Goal: Task Accomplishment & Management: Use online tool/utility

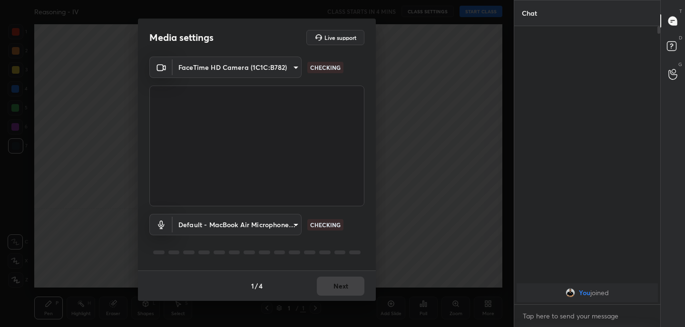
scroll to position [3, 3]
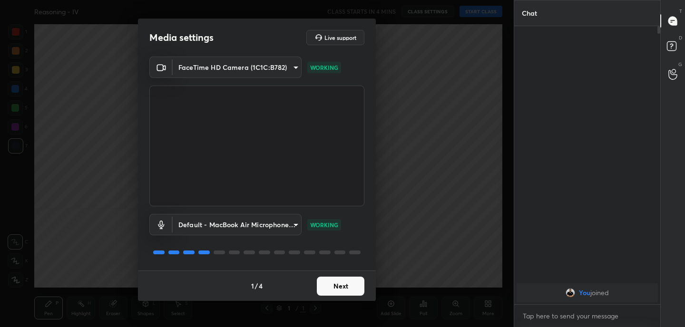
click at [344, 288] on button "Next" at bounding box center [341, 286] width 48 height 19
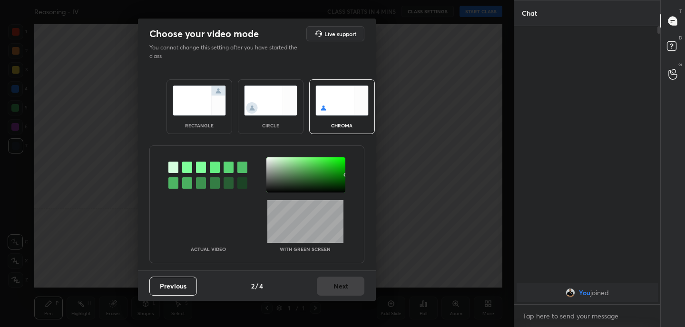
click at [200, 107] on img at bounding box center [199, 101] width 53 height 30
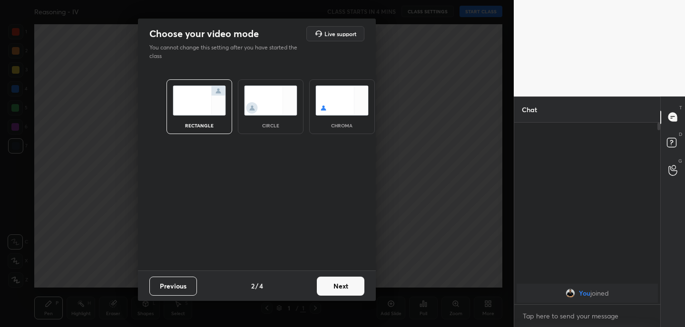
click at [348, 285] on button "Next" at bounding box center [341, 286] width 48 height 19
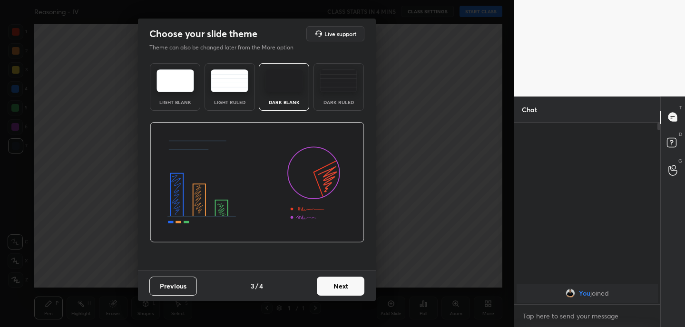
click at [348, 285] on button "Next" at bounding box center [341, 286] width 48 height 19
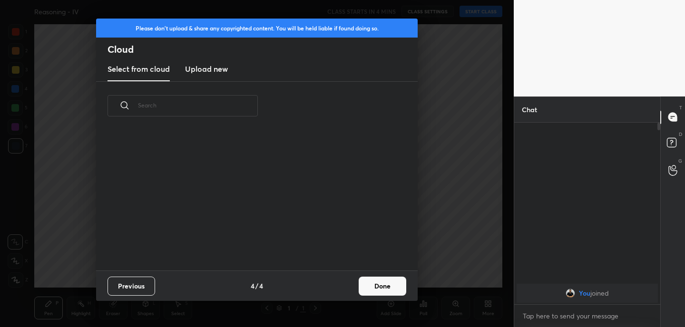
scroll to position [140, 306]
click at [389, 286] on button "Done" at bounding box center [383, 286] width 48 height 19
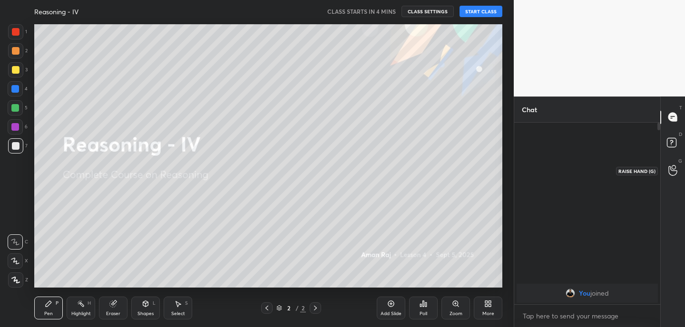
click at [677, 171] on icon at bounding box center [673, 171] width 9 height 10
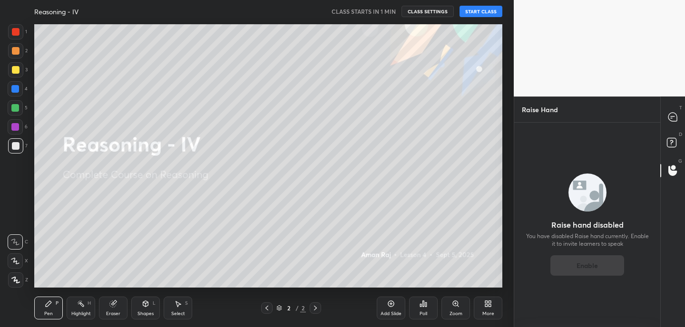
click at [492, 307] on icon at bounding box center [488, 304] width 8 height 8
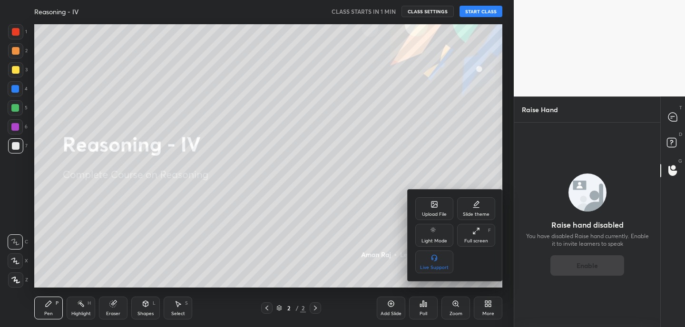
click at [433, 215] on div "Upload File" at bounding box center [434, 214] width 25 height 5
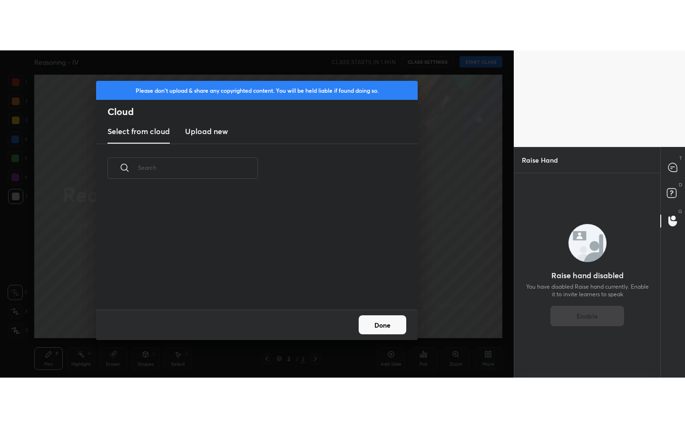
scroll to position [117, 306]
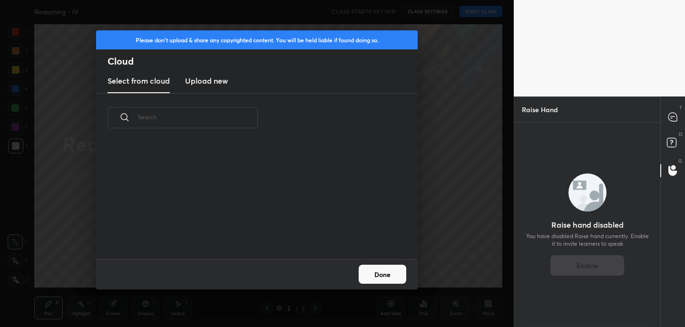
click at [203, 79] on h3 "Upload new" at bounding box center [206, 80] width 43 height 11
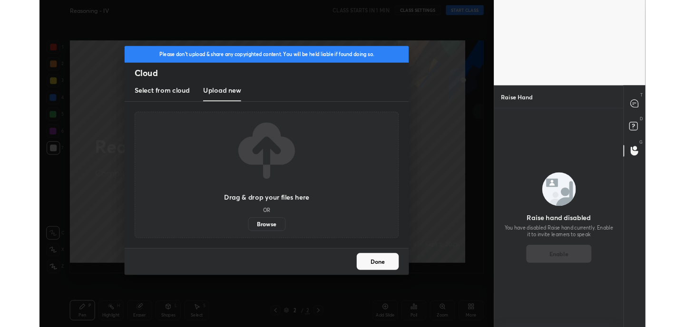
scroll to position [47319, 47110]
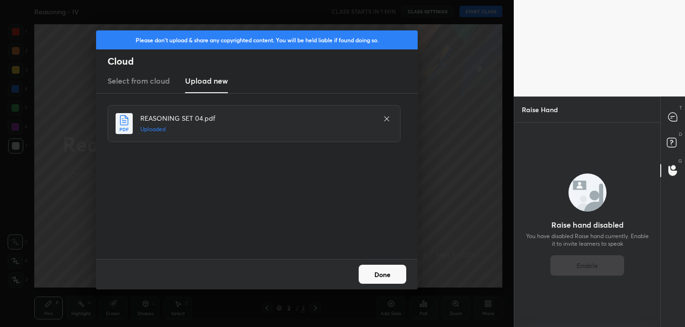
click at [384, 274] on button "Done" at bounding box center [383, 274] width 48 height 19
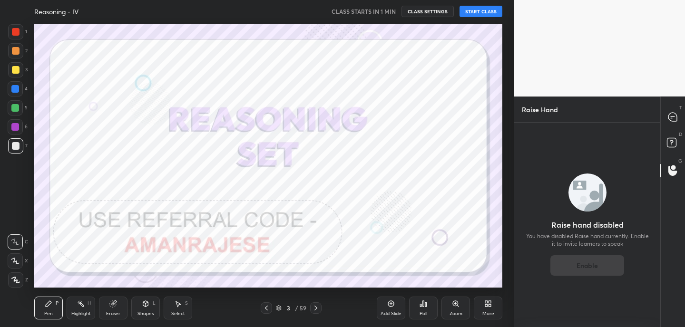
click at [265, 309] on icon at bounding box center [267, 309] width 8 height 8
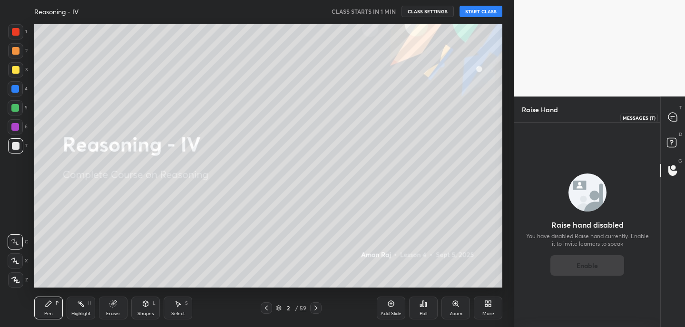
click at [673, 111] on div at bounding box center [673, 117] width 19 height 17
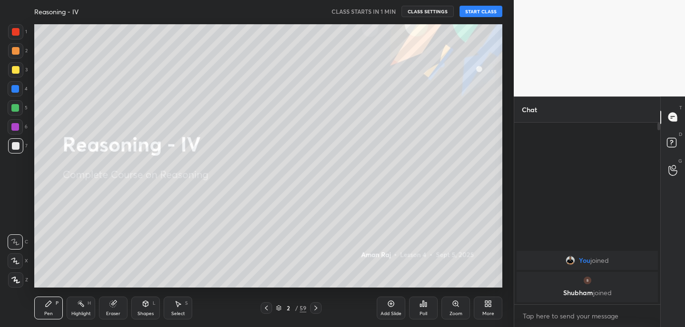
scroll to position [179, 143]
click at [676, 176] on icon at bounding box center [673, 170] width 9 height 11
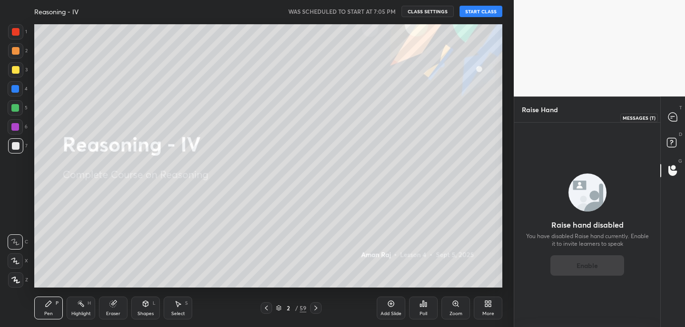
click at [673, 117] on icon at bounding box center [673, 117] width 9 height 9
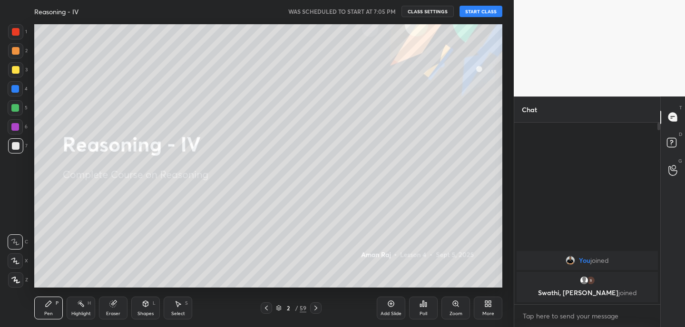
click at [483, 11] on button "START CLASS" at bounding box center [481, 11] width 43 height 11
drag, startPoint x: 112, startPoint y: 309, endPoint x: 118, endPoint y: 288, distance: 22.0
click at [112, 309] on div "Eraser" at bounding box center [113, 308] width 29 height 23
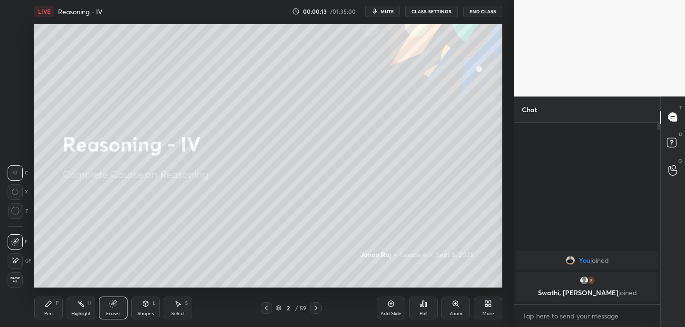
drag, startPoint x: 12, startPoint y: 260, endPoint x: 28, endPoint y: 245, distance: 22.5
click at [12, 260] on icon at bounding box center [15, 261] width 8 height 8
drag, startPoint x: 53, startPoint y: 306, endPoint x: 55, endPoint y: 298, distance: 8.3
click at [53, 306] on div "Pen P" at bounding box center [48, 308] width 29 height 23
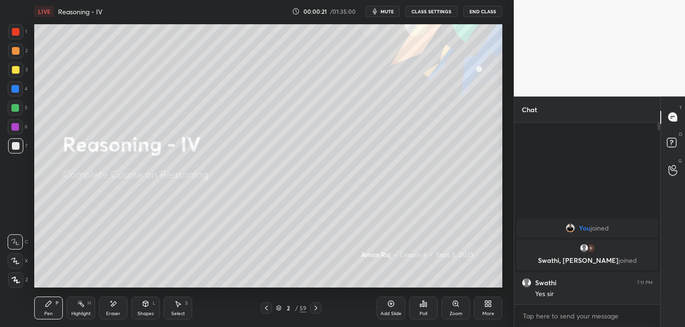
click at [489, 309] on div "More" at bounding box center [488, 308] width 29 height 23
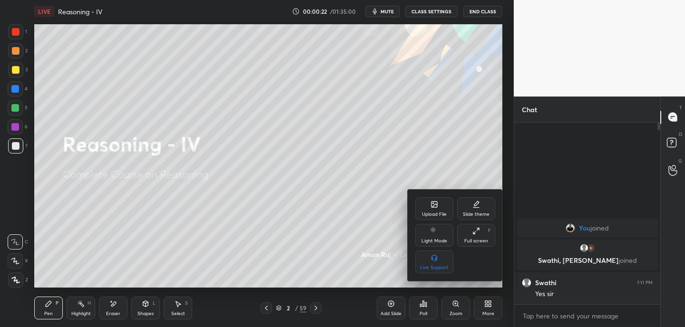
click at [484, 237] on div "Full screen F" at bounding box center [476, 235] width 38 height 23
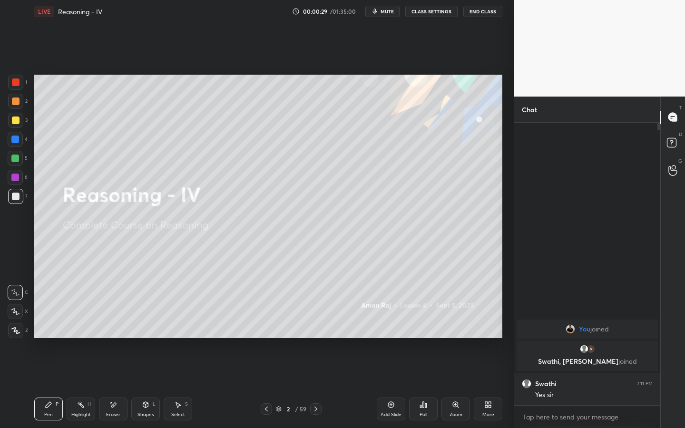
click at [144, 370] on icon at bounding box center [146, 405] width 8 height 8
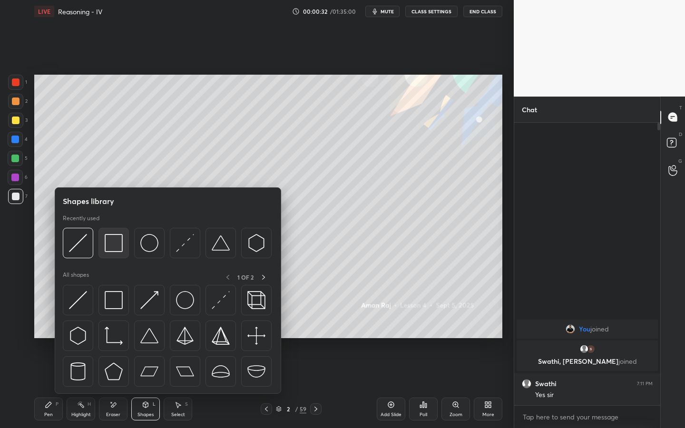
click at [117, 244] on img at bounding box center [114, 243] width 18 height 18
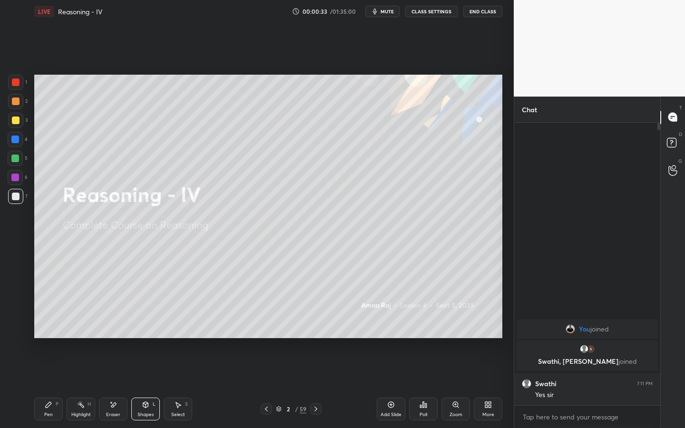
click at [17, 121] on div at bounding box center [16, 121] width 8 height 8
drag, startPoint x: 17, startPoint y: 198, endPoint x: 26, endPoint y: 194, distance: 9.4
click at [17, 198] on div at bounding box center [16, 197] width 8 height 8
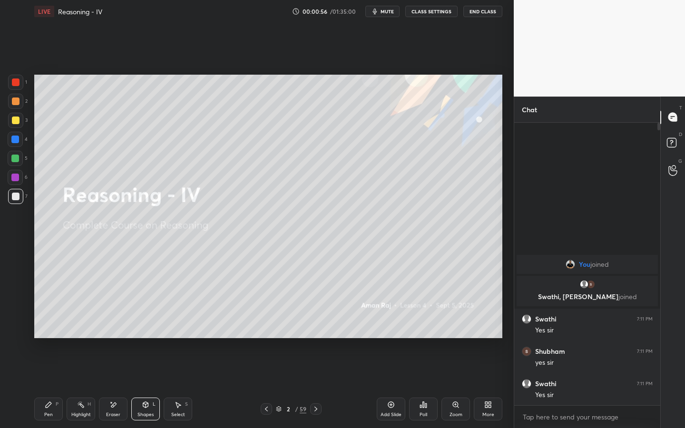
drag, startPoint x: 394, startPoint y: 15, endPoint x: 395, endPoint y: 9, distance: 6.0
click at [394, 15] on button "mute" at bounding box center [382, 11] width 34 height 11
click at [391, 13] on span "unmute" at bounding box center [386, 11] width 20 height 7
click at [56, 370] on div "P" at bounding box center [57, 404] width 3 height 5
click at [318, 370] on icon at bounding box center [316, 409] width 8 height 8
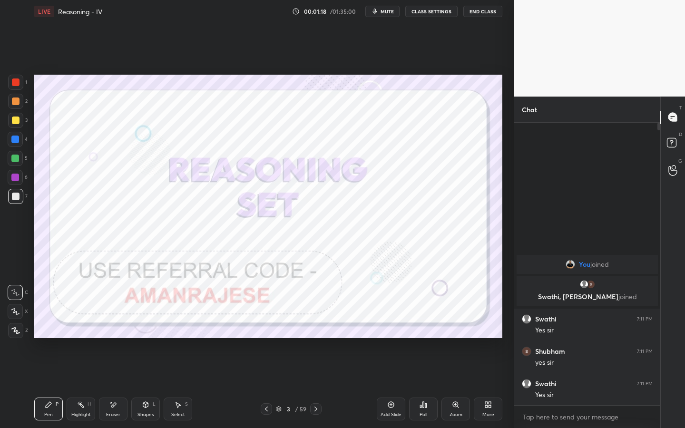
click at [315, 370] on icon at bounding box center [316, 409] width 8 height 8
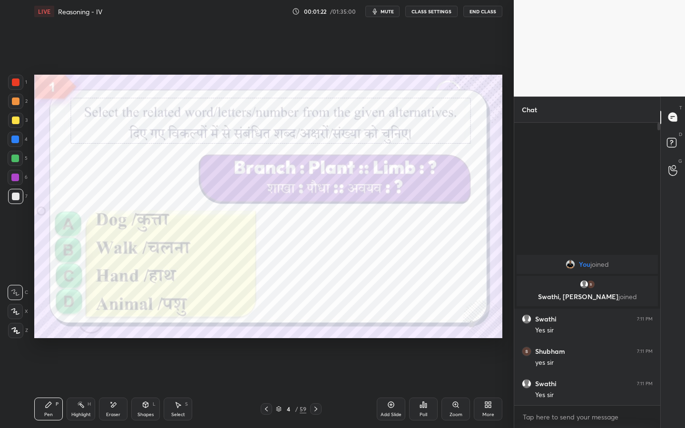
click at [486, 370] on icon at bounding box center [488, 405] width 8 height 8
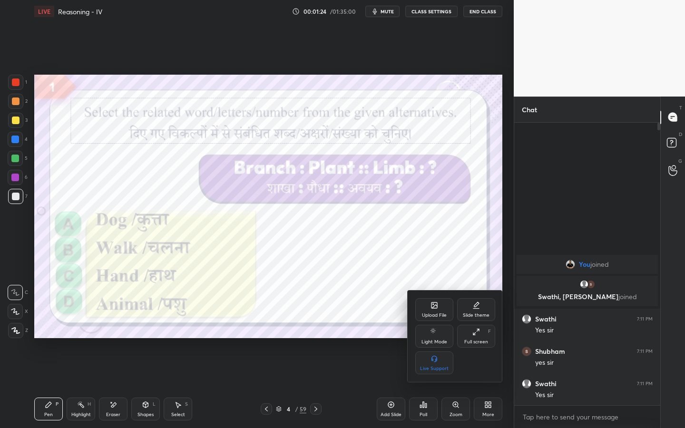
click at [483, 331] on div "Full screen F" at bounding box center [476, 336] width 38 height 23
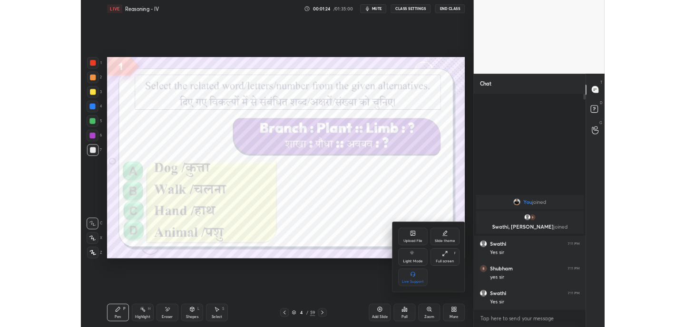
scroll to position [47319, 47110]
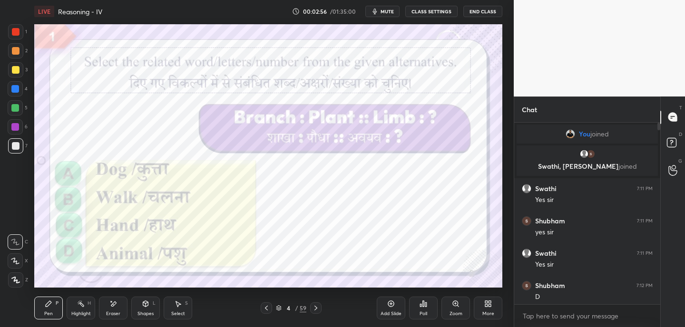
click at [387, 13] on span "mute" at bounding box center [387, 11] width 13 height 7
click at [390, 13] on span "unmute" at bounding box center [386, 11] width 20 height 7
drag, startPoint x: 16, startPoint y: 30, endPoint x: 30, endPoint y: 34, distance: 14.9
click at [17, 30] on div at bounding box center [16, 32] width 8 height 8
click at [318, 309] on icon at bounding box center [316, 309] width 8 height 8
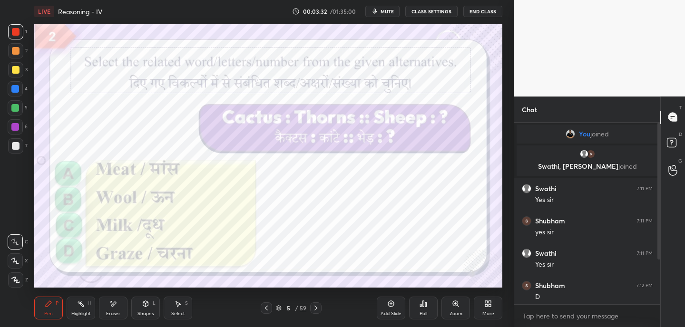
click at [659, 182] on div at bounding box center [659, 192] width 3 height 138
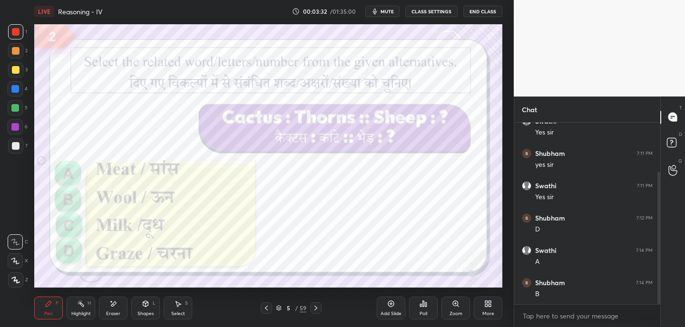
drag, startPoint x: 659, startPoint y: 182, endPoint x: 659, endPoint y: 199, distance: 17.6
click at [660, 196] on div at bounding box center [659, 238] width 3 height 133
click at [316, 308] on icon at bounding box center [316, 309] width 8 height 8
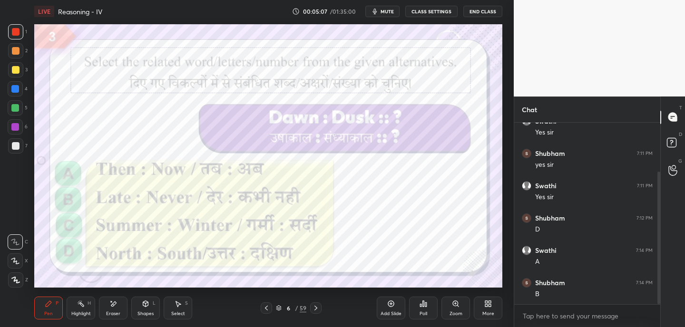
click at [317, 307] on icon at bounding box center [316, 309] width 8 height 8
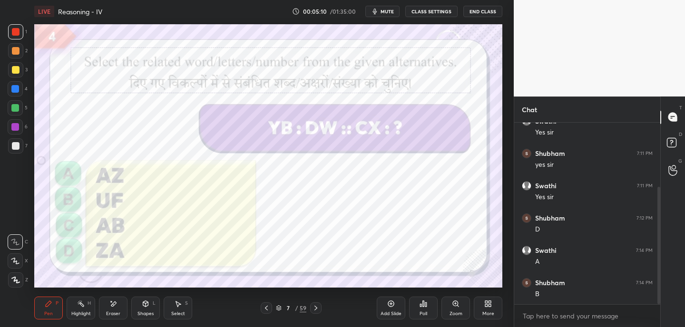
scroll to position [100, 0]
click at [267, 309] on icon at bounding box center [267, 309] width 8 height 8
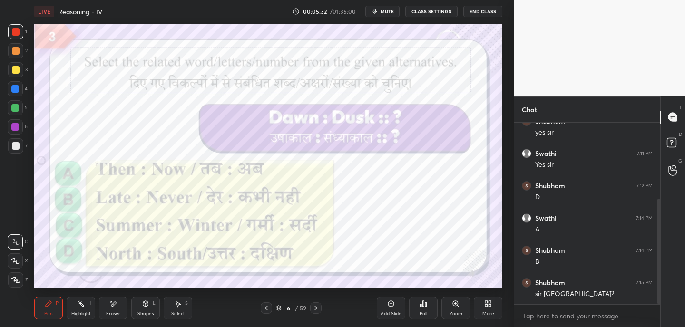
scroll to position [132, 0]
click at [318, 308] on icon at bounding box center [316, 309] width 8 height 8
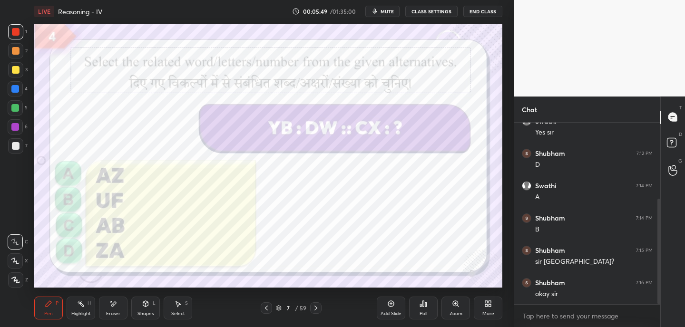
click at [381, 9] on button "mute" at bounding box center [382, 11] width 34 height 11
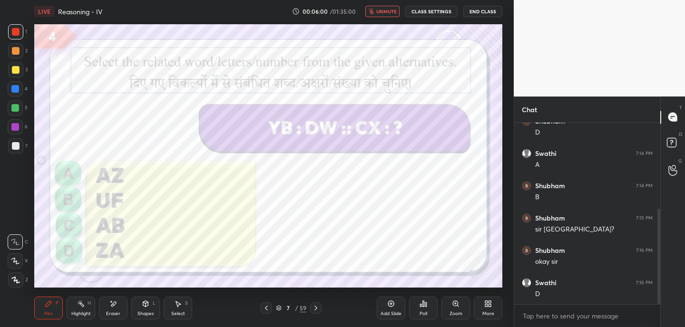
drag, startPoint x: 17, startPoint y: 260, endPoint x: 31, endPoint y: 252, distance: 16.6
click at [16, 260] on icon at bounding box center [15, 261] width 9 height 7
click at [390, 11] on span "unmute" at bounding box center [386, 11] width 20 height 7
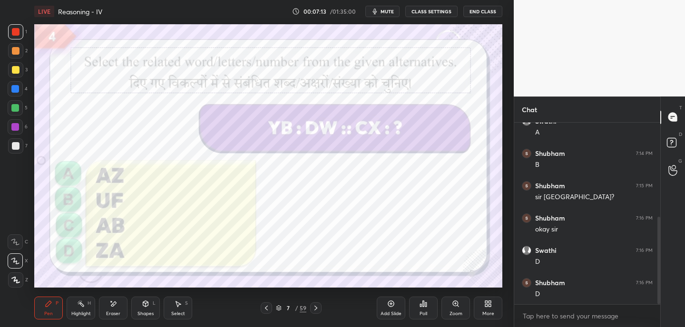
scroll to position [229, 0]
click at [318, 307] on icon at bounding box center [316, 309] width 8 height 8
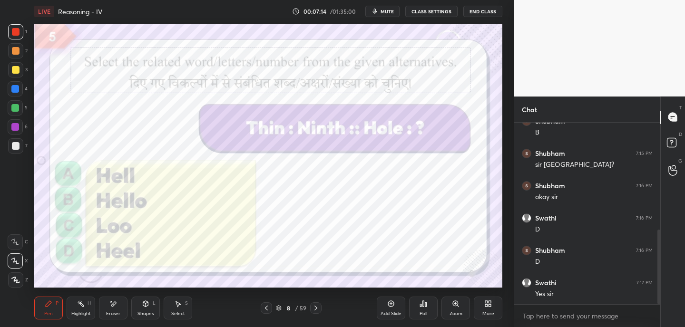
scroll to position [262, 0]
click at [388, 15] on button "mute" at bounding box center [382, 11] width 34 height 11
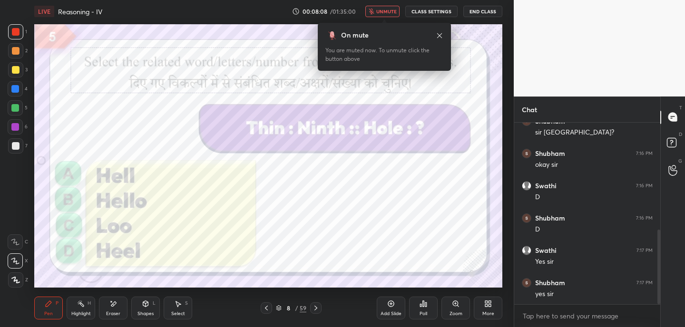
click at [440, 36] on icon at bounding box center [440, 36] width 8 height 8
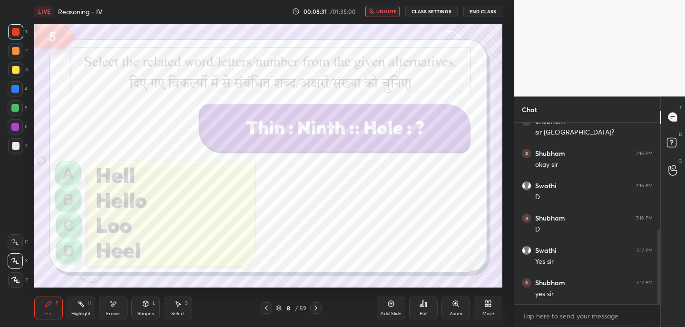
click at [392, 9] on span "unmute" at bounding box center [386, 11] width 20 height 7
click at [314, 309] on icon at bounding box center [316, 309] width 8 height 8
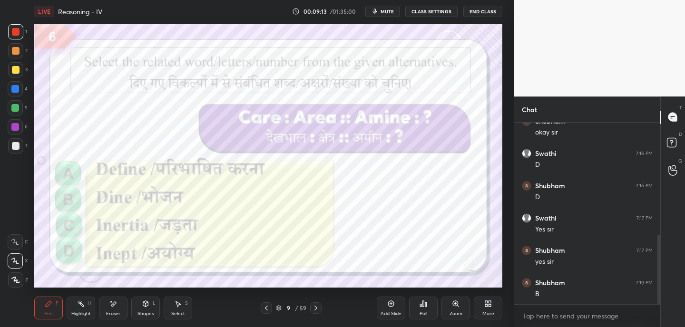
click at [388, 9] on span "mute" at bounding box center [387, 11] width 13 height 7
drag, startPoint x: 389, startPoint y: 12, endPoint x: 383, endPoint y: 15, distance: 6.4
click at [388, 12] on span "unmute" at bounding box center [386, 11] width 20 height 7
click at [315, 307] on icon at bounding box center [316, 309] width 8 height 8
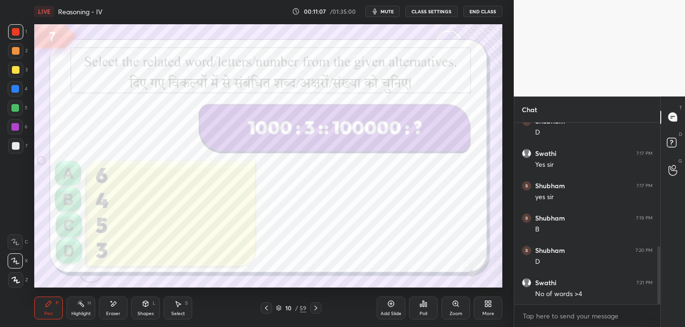
scroll to position [391, 0]
click at [430, 309] on div "Poll" at bounding box center [423, 308] width 29 height 23
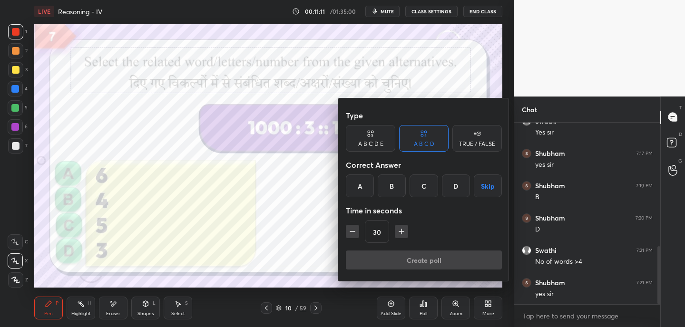
click at [429, 190] on div "C" at bounding box center [424, 186] width 28 height 23
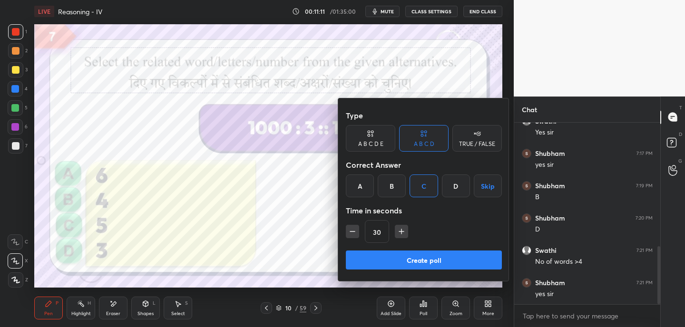
click at [417, 259] on button "Create poll" at bounding box center [424, 260] width 156 height 19
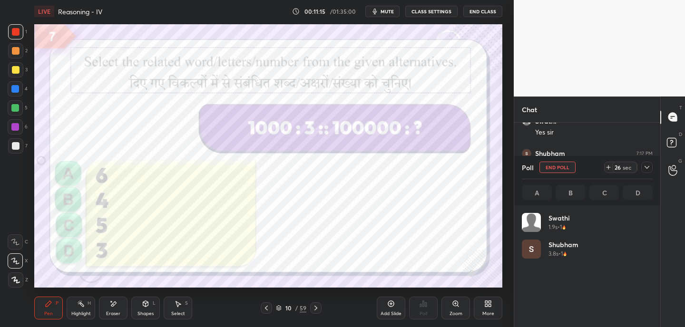
scroll to position [473, 0]
click at [569, 168] on button "End Poll" at bounding box center [558, 167] width 36 height 11
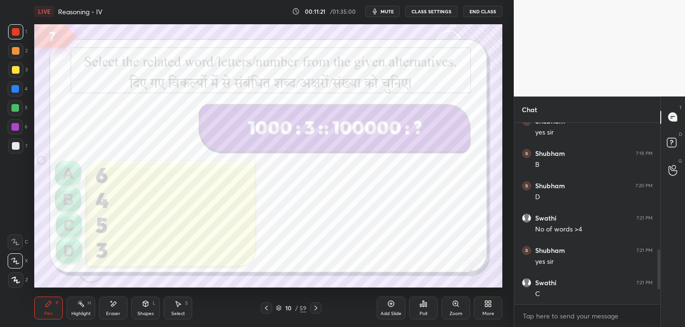
scroll to position [179, 143]
click at [316, 310] on icon at bounding box center [316, 309] width 8 height 8
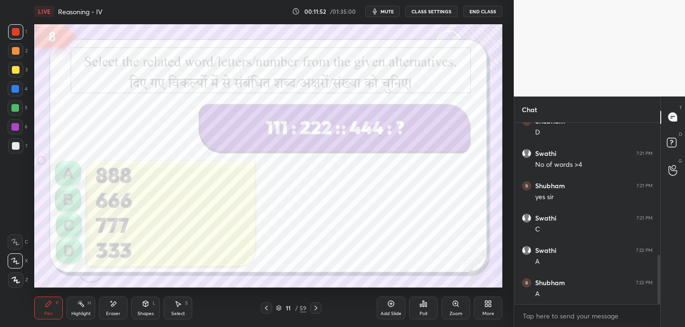
click at [319, 304] on div at bounding box center [315, 308] width 11 height 11
click at [651, 76] on video at bounding box center [599, 48] width 171 height 97
click at [118, 307] on div "Eraser" at bounding box center [113, 308] width 29 height 23
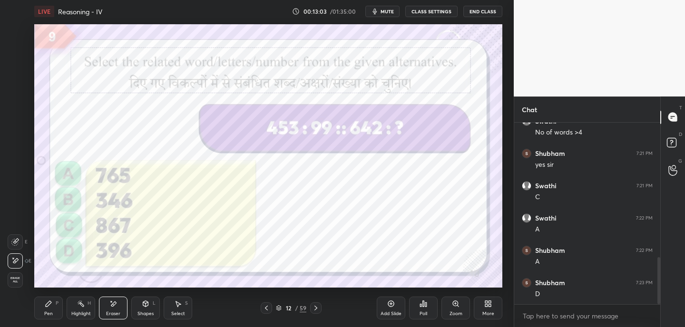
click at [47, 308] on div "Pen P" at bounding box center [48, 308] width 29 height 23
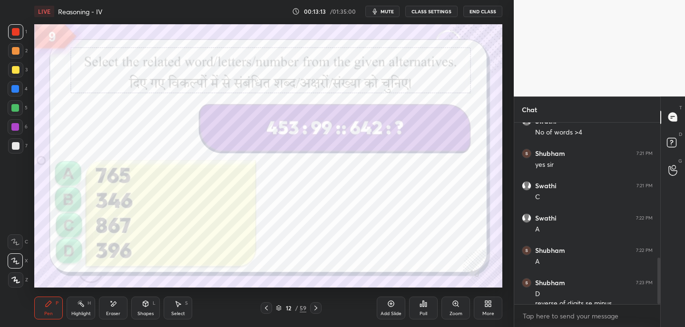
scroll to position [530, 0]
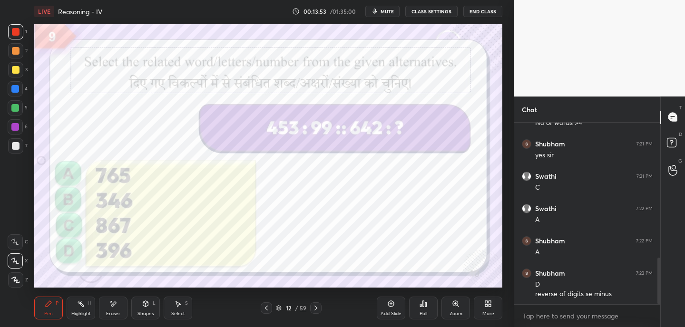
drag, startPoint x: 318, startPoint y: 310, endPoint x: 317, endPoint y: 299, distance: 10.5
click at [318, 310] on icon at bounding box center [316, 309] width 8 height 8
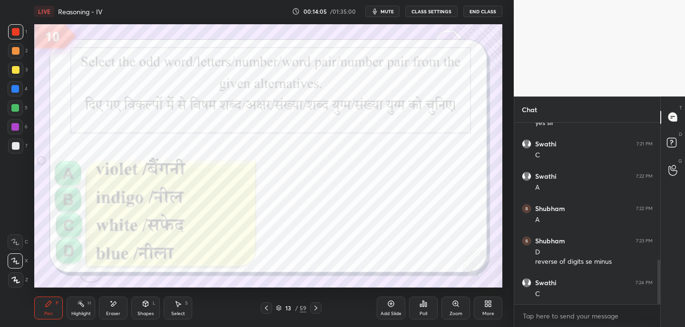
scroll to position [595, 0]
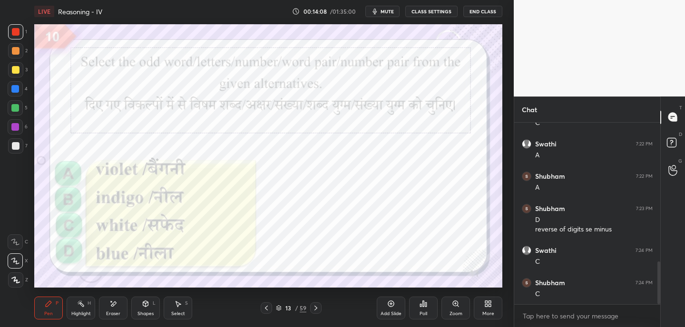
click at [318, 309] on icon at bounding box center [316, 309] width 8 height 8
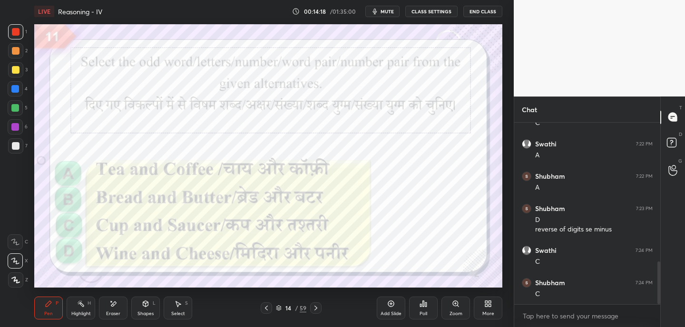
scroll to position [627, 0]
click at [320, 309] on div at bounding box center [315, 308] width 11 height 11
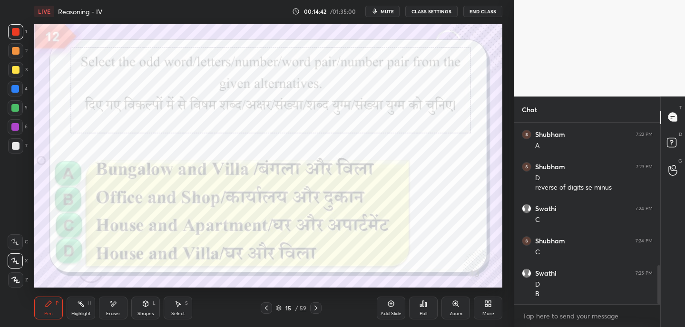
scroll to position [669, 0]
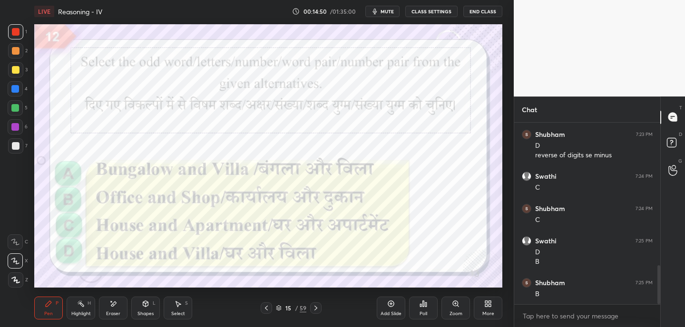
click at [316, 309] on icon at bounding box center [316, 309] width 8 height 8
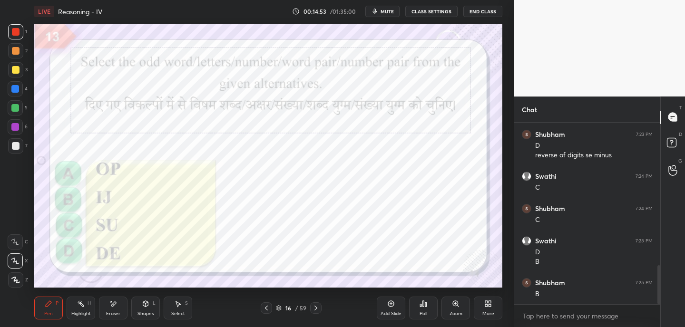
click at [394, 13] on span "mute" at bounding box center [387, 11] width 13 height 7
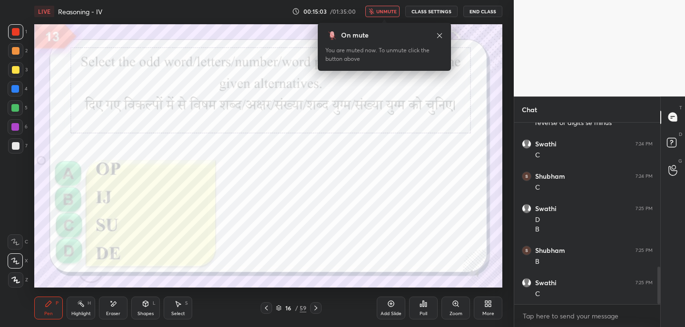
scroll to position [734, 0]
click at [438, 34] on icon at bounding box center [440, 36] width 8 height 8
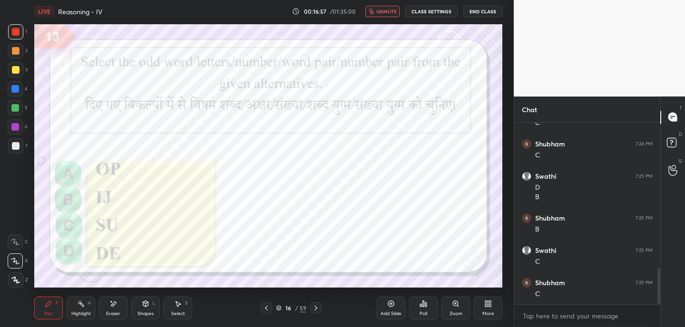
click at [315, 308] on icon at bounding box center [316, 309] width 8 height 8
click at [427, 312] on div "Poll" at bounding box center [424, 314] width 8 height 5
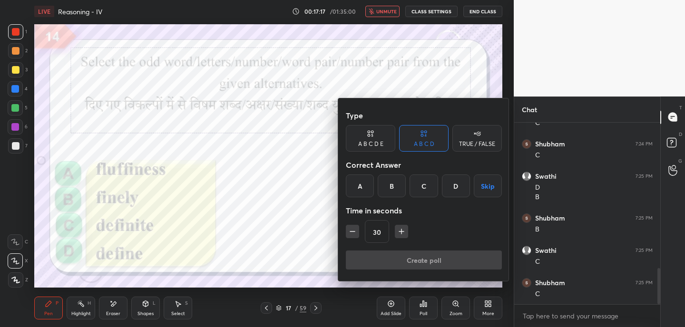
click at [428, 192] on div "C" at bounding box center [424, 186] width 28 height 23
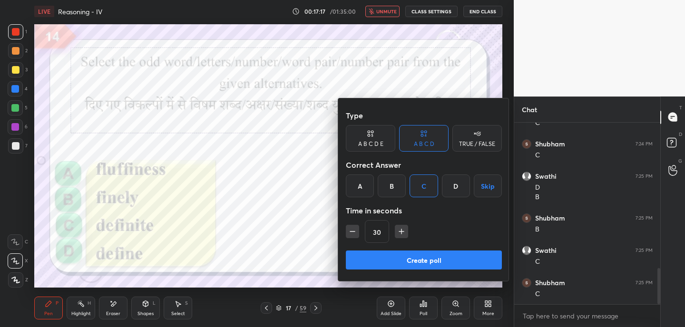
click at [413, 264] on button "Create poll" at bounding box center [424, 260] width 156 height 19
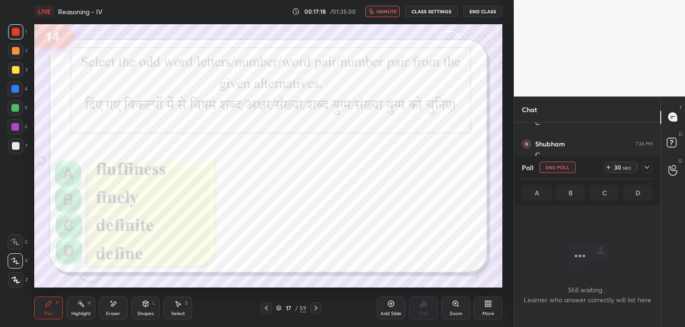
scroll to position [3, 3]
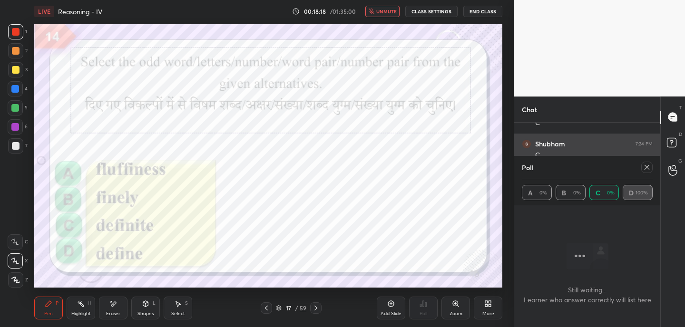
drag, startPoint x: 645, startPoint y: 169, endPoint x: 642, endPoint y: 165, distance: 5.1
click at [645, 169] on icon at bounding box center [647, 168] width 8 height 8
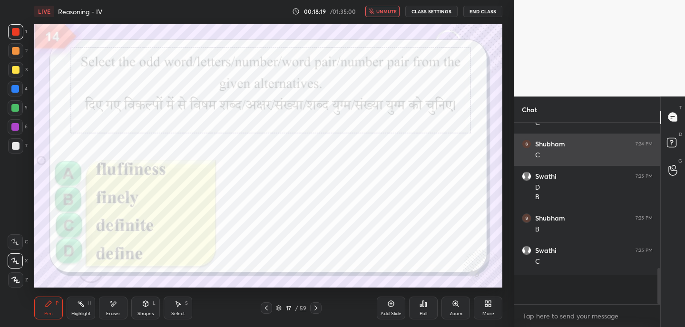
scroll to position [99, 143]
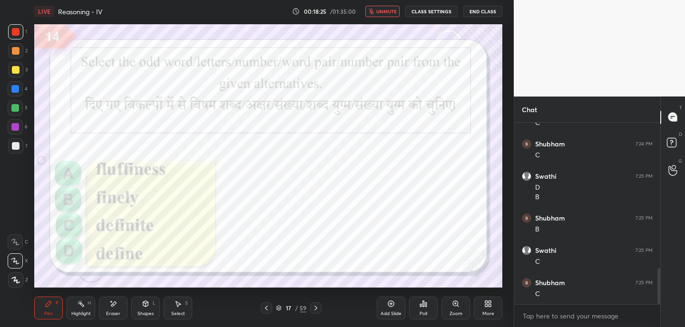
click at [384, 8] on span "unmute" at bounding box center [386, 11] width 20 height 7
click at [317, 308] on icon at bounding box center [316, 309] width 8 height 8
click at [388, 11] on span "mute" at bounding box center [387, 11] width 13 height 7
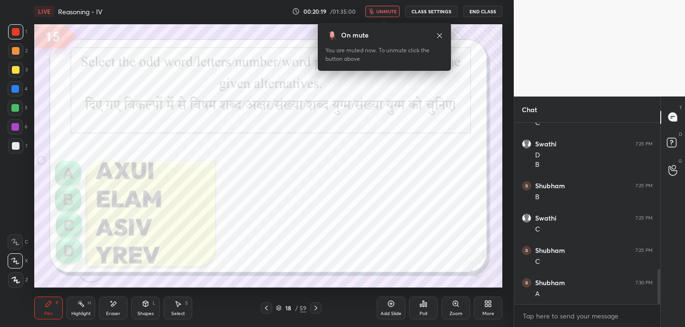
click at [439, 35] on icon at bounding box center [440, 36] width 8 height 8
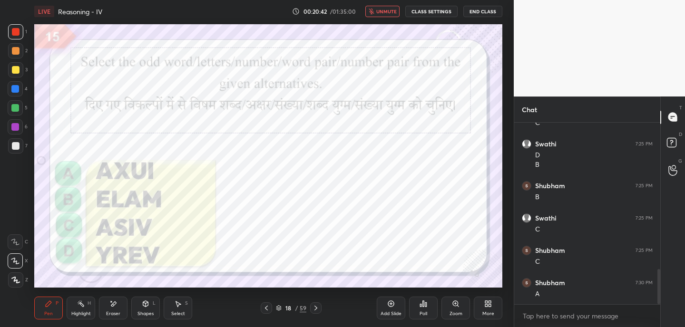
click at [114, 307] on icon at bounding box center [113, 304] width 8 height 8
drag, startPoint x: 55, startPoint y: 306, endPoint x: 72, endPoint y: 294, distance: 21.1
click at [55, 306] on div "Pen P" at bounding box center [48, 308] width 29 height 23
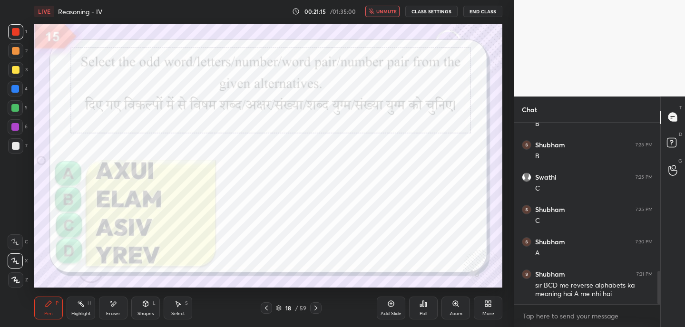
click at [386, 13] on span "unmute" at bounding box center [386, 11] width 20 height 7
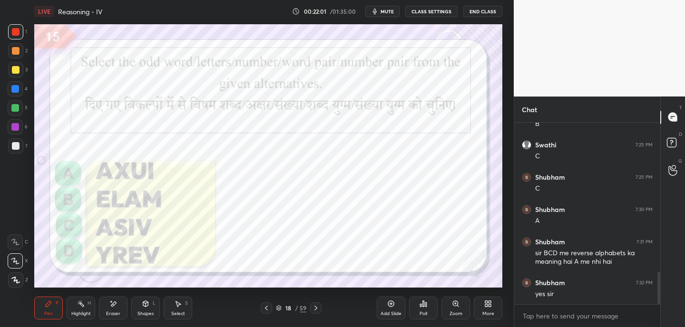
click at [320, 307] on div at bounding box center [315, 308] width 11 height 11
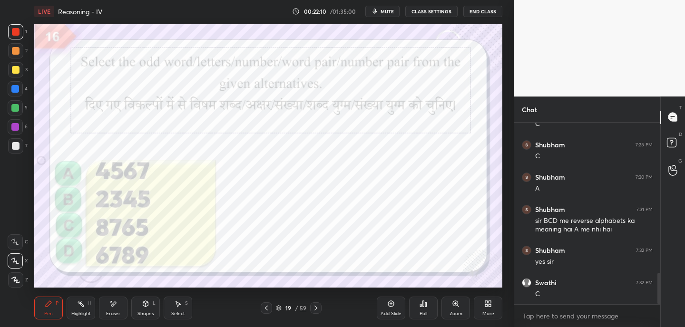
click at [392, 11] on span "mute" at bounding box center [387, 11] width 13 height 7
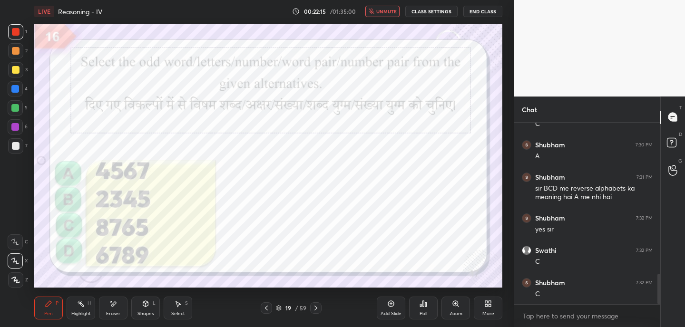
click at [386, 10] on span "unmute" at bounding box center [386, 11] width 20 height 7
click at [318, 310] on icon at bounding box center [316, 309] width 8 height 8
drag, startPoint x: 120, startPoint y: 303, endPoint x: 123, endPoint y: 295, distance: 8.0
click at [119, 303] on div "Eraser" at bounding box center [113, 308] width 29 height 23
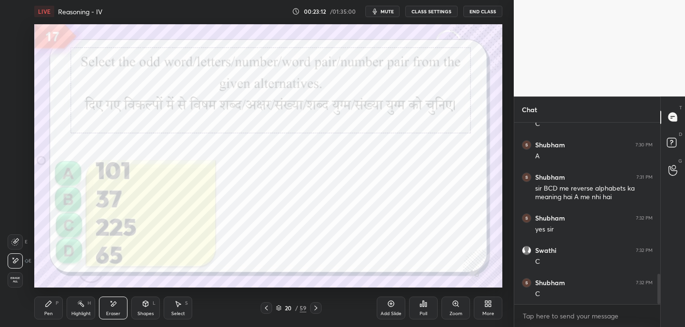
click at [49, 312] on div "Pen" at bounding box center [48, 314] width 9 height 5
drag, startPoint x: 121, startPoint y: 303, endPoint x: 129, endPoint y: 292, distance: 13.5
click at [121, 303] on div "Eraser" at bounding box center [113, 308] width 29 height 23
click at [50, 312] on div "Pen" at bounding box center [48, 314] width 9 height 5
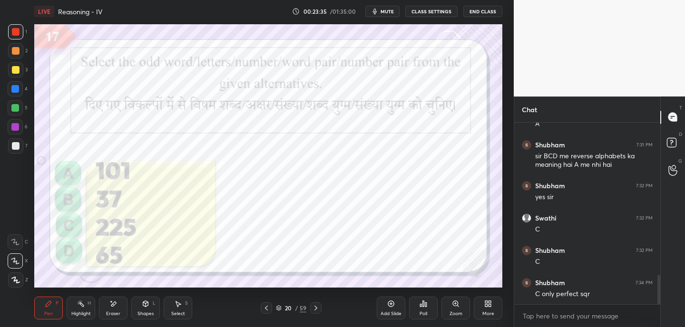
drag, startPoint x: 318, startPoint y: 310, endPoint x: 328, endPoint y: 310, distance: 9.5
click at [319, 310] on icon at bounding box center [316, 309] width 8 height 8
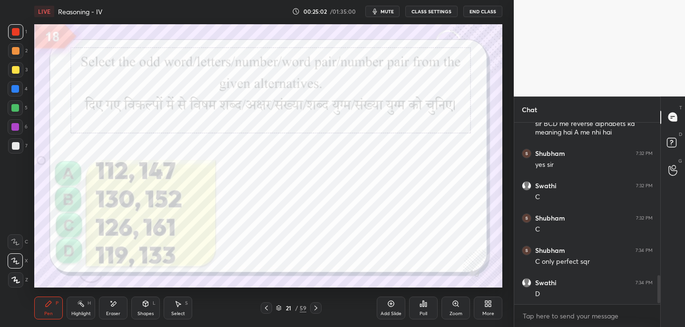
scroll to position [1001, 0]
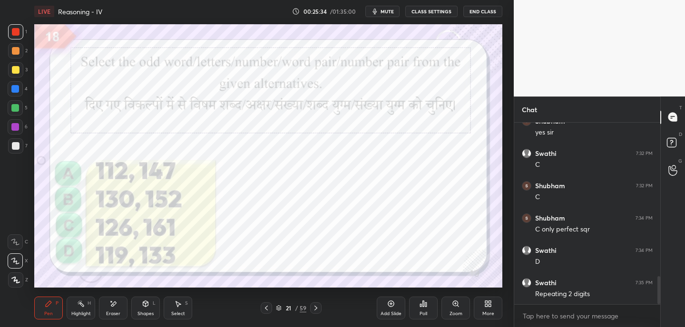
click at [115, 312] on div "Eraser" at bounding box center [113, 314] width 14 height 5
drag, startPoint x: 56, startPoint y: 316, endPoint x: 60, endPoint y: 307, distance: 10.6
click at [56, 316] on div "Pen P" at bounding box center [48, 308] width 29 height 23
click at [316, 310] on icon at bounding box center [316, 309] width 8 height 8
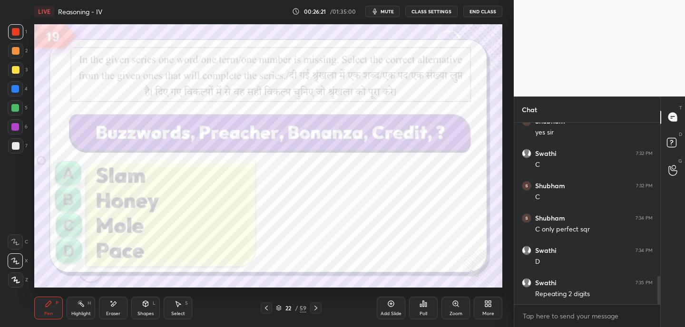
scroll to position [1034, 0]
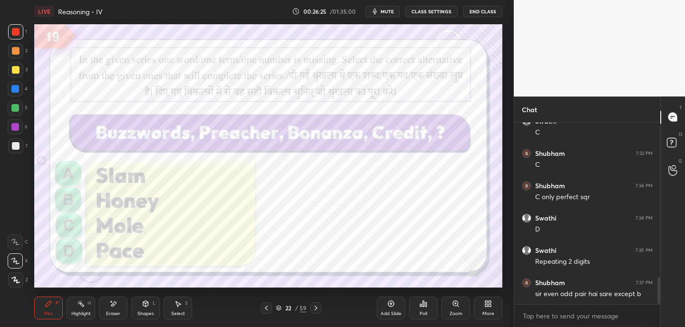
click at [265, 313] on div at bounding box center [266, 308] width 11 height 11
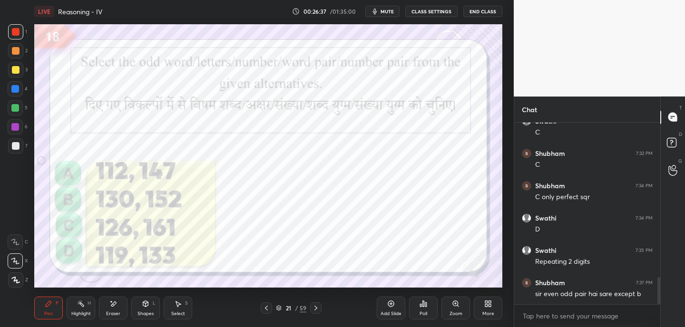
scroll to position [1043, 0]
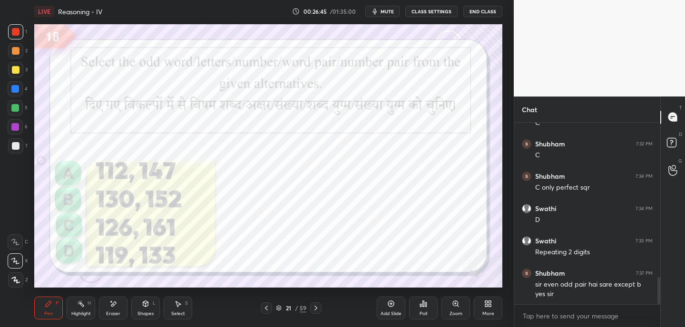
drag, startPoint x: 318, startPoint y: 307, endPoint x: 316, endPoint y: 300, distance: 7.3
click at [318, 307] on icon at bounding box center [316, 309] width 8 height 8
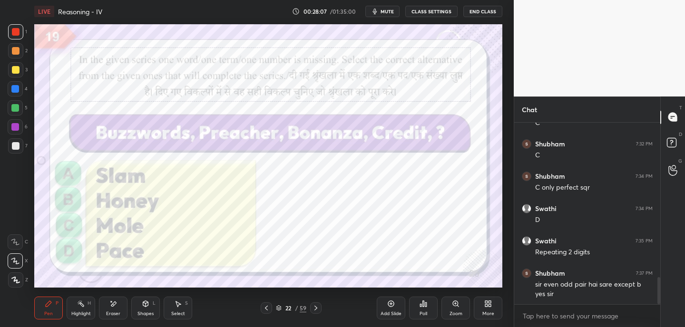
click at [318, 307] on icon at bounding box center [316, 309] width 8 height 8
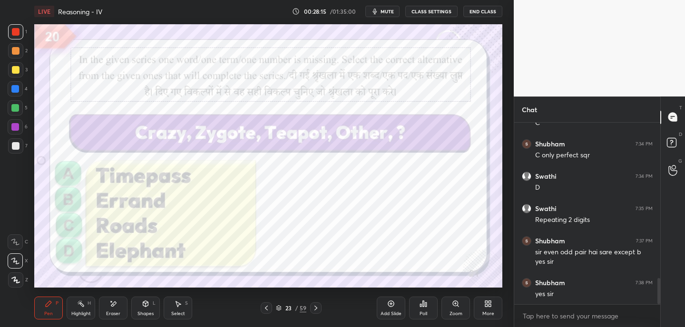
click at [384, 11] on span "mute" at bounding box center [387, 11] width 13 height 7
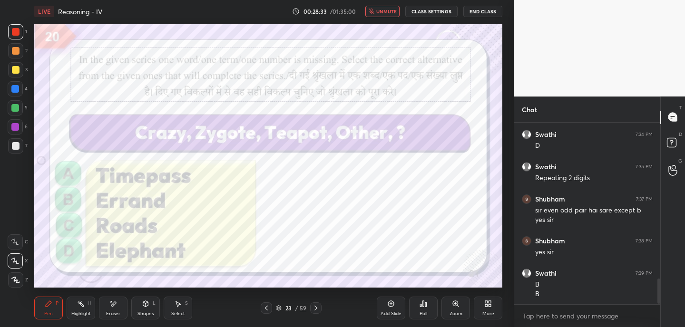
scroll to position [1150, 0]
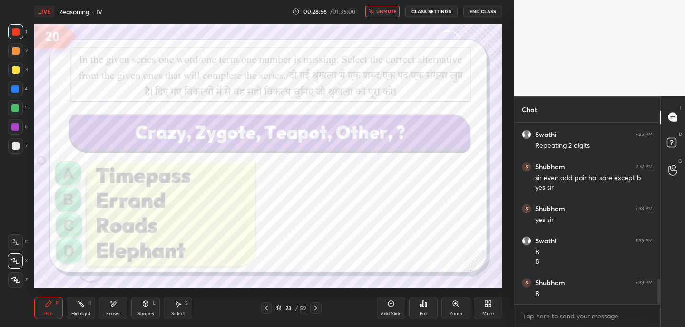
click at [381, 0] on div "LIVE Reasoning - IV 00:28:56 / 01:35:00 unmute CLASS SETTINGS End Class" at bounding box center [268, 11] width 468 height 23
click at [384, 9] on span "unmute" at bounding box center [386, 11] width 20 height 7
click at [315, 311] on icon at bounding box center [316, 309] width 8 height 8
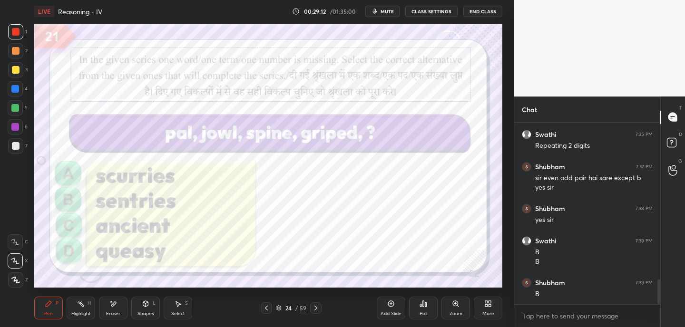
click at [422, 312] on div "Poll" at bounding box center [424, 314] width 8 height 5
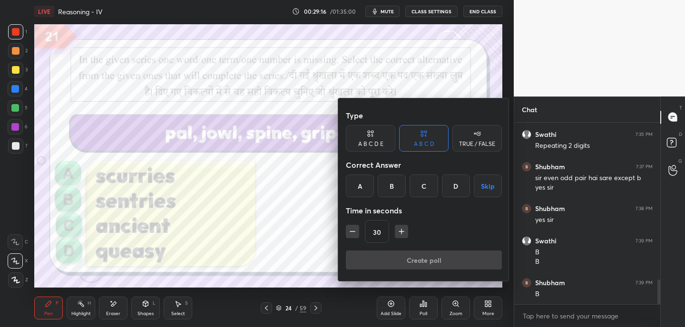
click at [346, 309] on div at bounding box center [342, 163] width 685 height 327
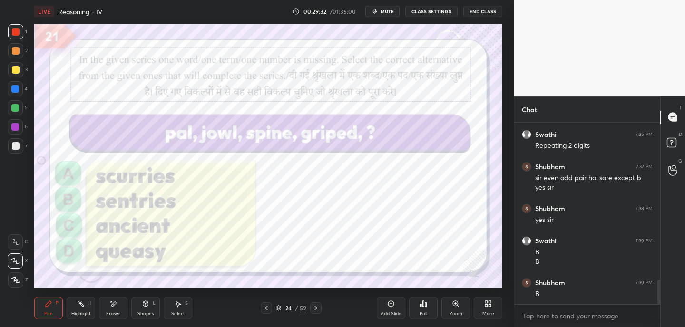
scroll to position [1182, 0]
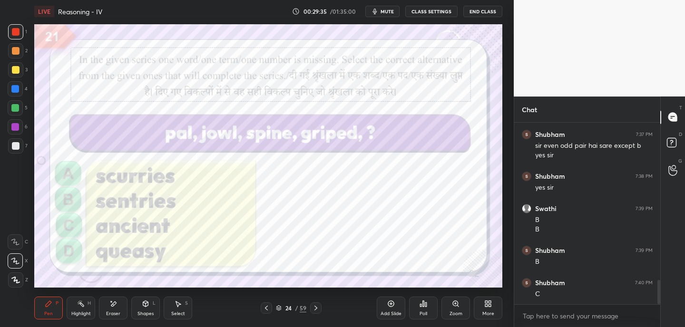
click at [314, 307] on icon at bounding box center [316, 309] width 8 height 8
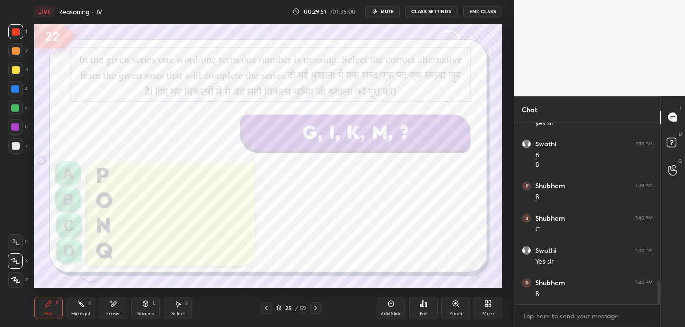
scroll to position [1279, 0]
drag, startPoint x: 124, startPoint y: 305, endPoint x: 150, endPoint y: 293, distance: 28.6
click at [124, 305] on div "Eraser" at bounding box center [113, 308] width 29 height 23
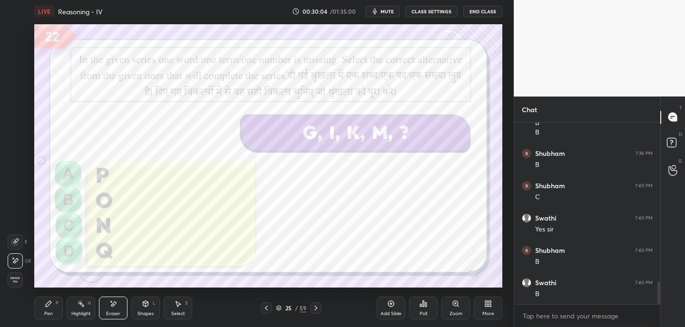
click at [47, 315] on div "Pen P" at bounding box center [48, 308] width 29 height 23
click at [317, 307] on icon at bounding box center [316, 309] width 8 height 8
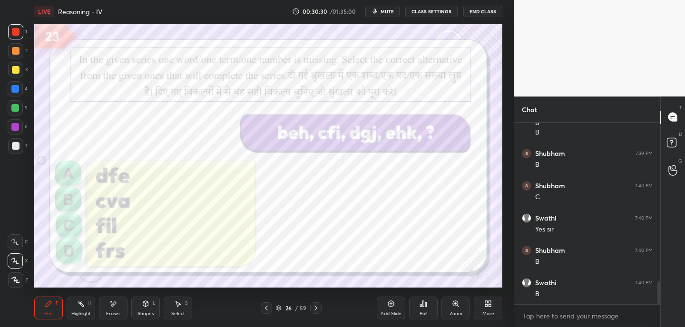
drag, startPoint x: 402, startPoint y: 10, endPoint x: 396, endPoint y: 10, distance: 5.2
click at [400, 9] on div "00:30:30 / 01:35:00 mute CLASS SETTINGS End Class" at bounding box center [397, 11] width 210 height 11
click at [394, 10] on span "mute" at bounding box center [387, 11] width 13 height 7
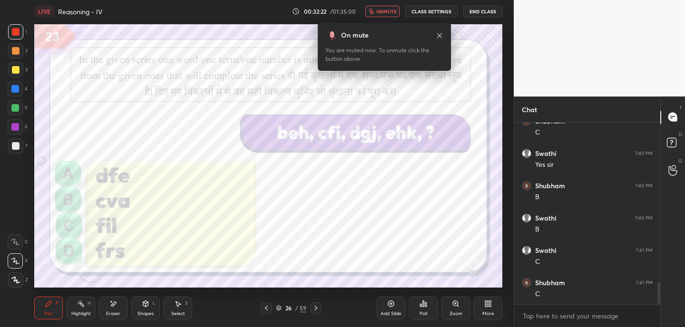
click at [439, 33] on icon at bounding box center [440, 36] width 8 height 8
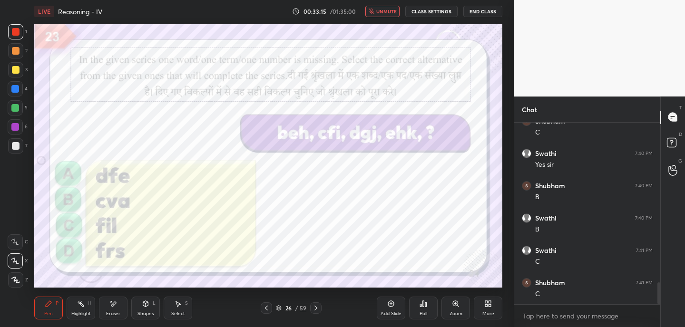
click at [319, 307] on icon at bounding box center [316, 309] width 8 height 8
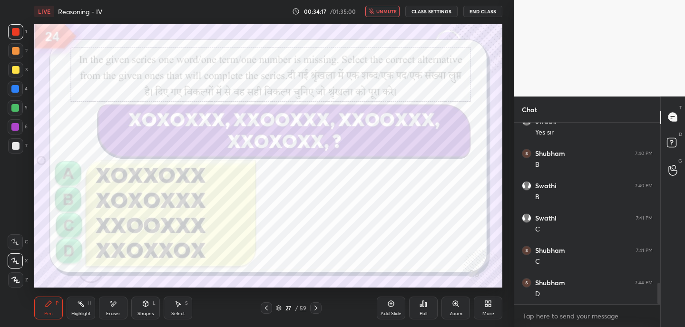
scroll to position [1409, 0]
click at [321, 308] on div at bounding box center [315, 308] width 11 height 11
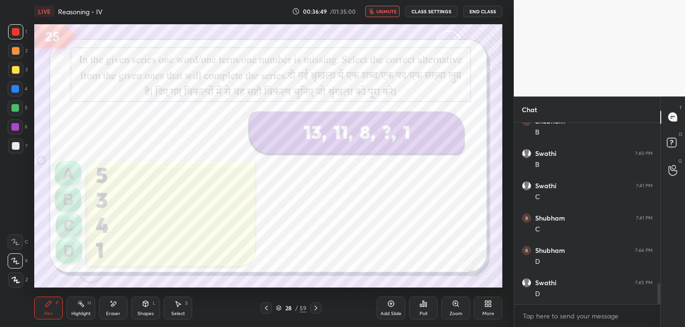
scroll to position [1441, 0]
click at [381, 15] on button "unmute" at bounding box center [382, 11] width 34 height 11
click at [316, 307] on icon at bounding box center [316, 309] width 8 height 8
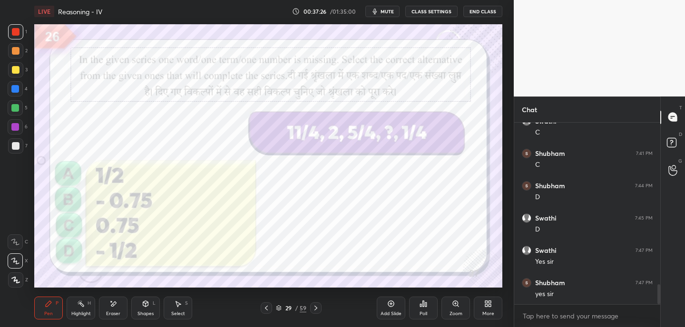
click at [391, 15] on button "mute" at bounding box center [382, 11] width 34 height 11
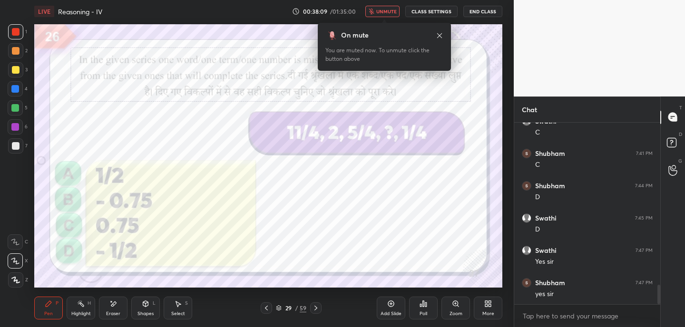
scroll to position [1506, 0]
click at [114, 307] on div "Eraser" at bounding box center [113, 308] width 29 height 23
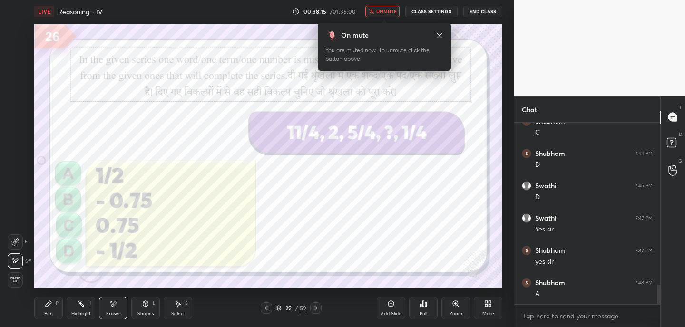
drag, startPoint x: 47, startPoint y: 310, endPoint x: 64, endPoint y: 289, distance: 26.7
click at [47, 310] on div "Pen P" at bounding box center [48, 308] width 29 height 23
click at [122, 303] on div "Eraser" at bounding box center [113, 308] width 29 height 23
drag, startPoint x: 49, startPoint y: 301, endPoint x: 53, endPoint y: 292, distance: 10.4
click at [49, 303] on icon at bounding box center [49, 304] width 6 height 6
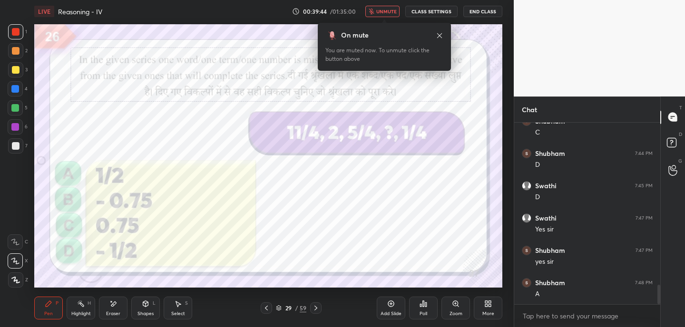
click at [441, 35] on icon at bounding box center [440, 36] width 8 height 8
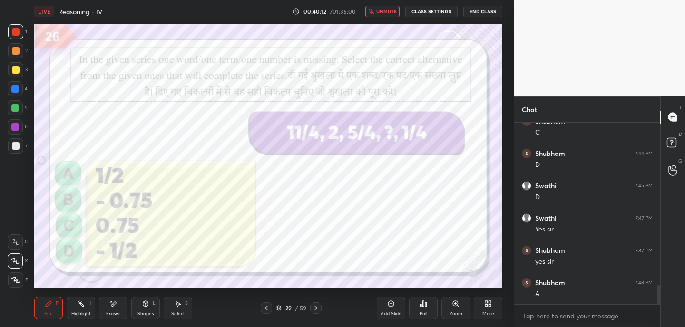
click at [318, 309] on icon at bounding box center [316, 309] width 8 height 8
drag, startPoint x: 114, startPoint y: 312, endPoint x: 121, endPoint y: 307, distance: 8.2
click at [114, 312] on div "Eraser" at bounding box center [113, 314] width 14 height 5
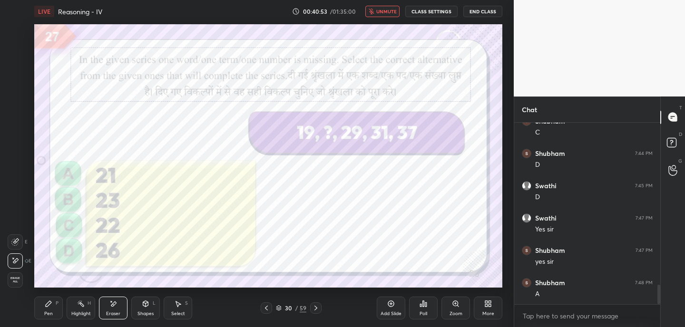
click at [53, 313] on div "Pen P" at bounding box center [48, 308] width 29 height 23
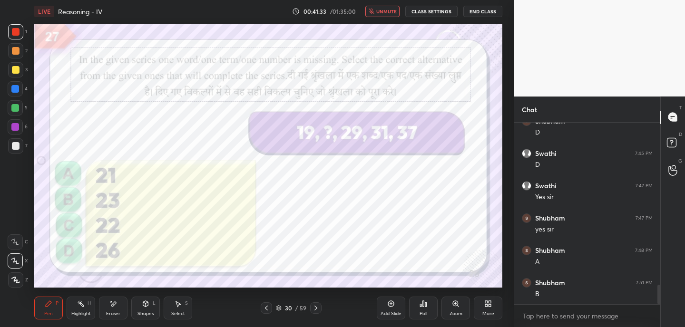
scroll to position [1570, 0]
click at [120, 307] on div "Eraser" at bounding box center [113, 308] width 29 height 23
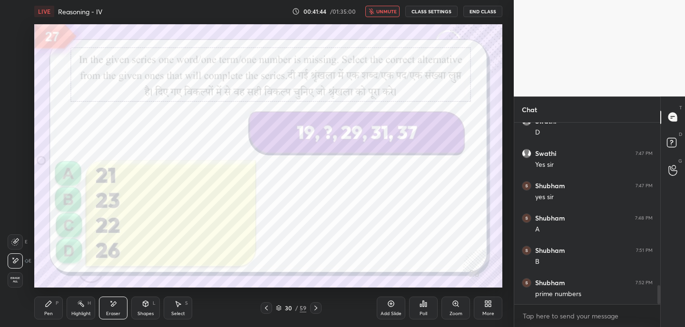
click at [53, 306] on div "Pen P" at bounding box center [48, 308] width 29 height 23
drag, startPoint x: 319, startPoint y: 307, endPoint x: 319, endPoint y: 292, distance: 15.7
click at [319, 307] on icon at bounding box center [316, 309] width 8 height 8
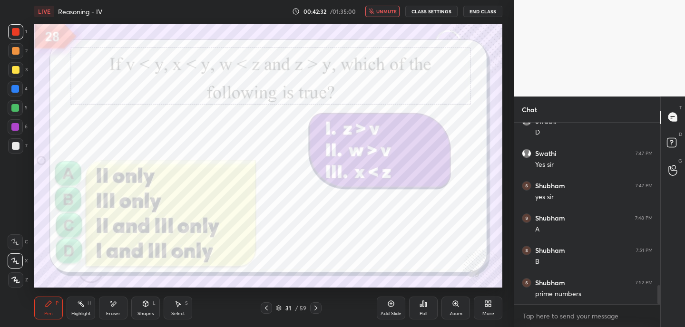
drag, startPoint x: 110, startPoint y: 307, endPoint x: 110, endPoint y: 292, distance: 15.7
click at [110, 306] on icon at bounding box center [113, 304] width 8 height 8
click at [45, 309] on div "Pen P" at bounding box center [48, 308] width 29 height 23
click at [118, 309] on div "Eraser" at bounding box center [113, 308] width 29 height 23
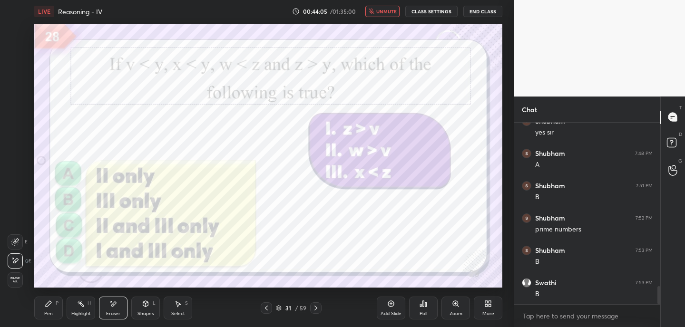
click at [47, 312] on div "Pen" at bounding box center [48, 314] width 9 height 5
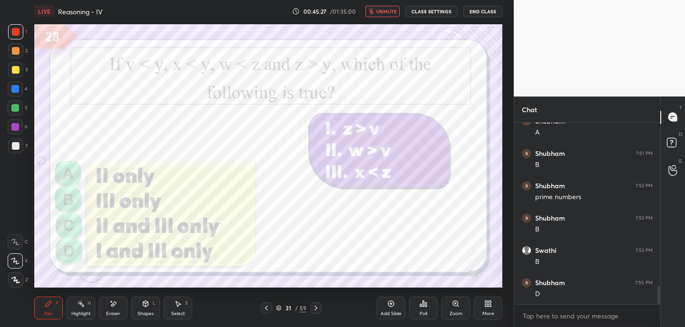
drag, startPoint x: 315, startPoint y: 307, endPoint x: 323, endPoint y: 309, distance: 7.7
click at [316, 307] on icon at bounding box center [316, 309] width 8 height 8
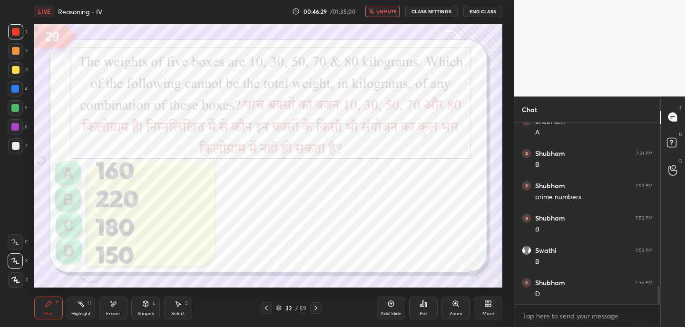
scroll to position [1700, 0]
click at [315, 308] on icon at bounding box center [316, 309] width 8 height 8
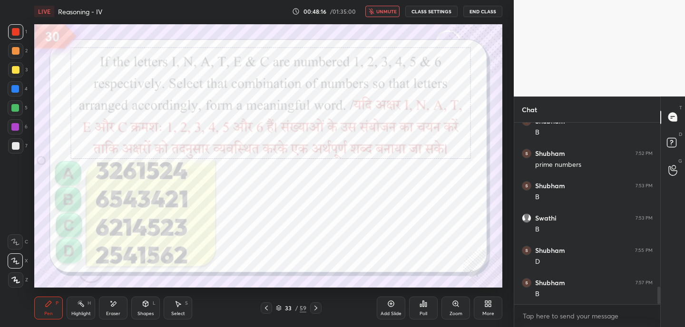
drag, startPoint x: 109, startPoint y: 309, endPoint x: 127, endPoint y: 294, distance: 23.2
click at [109, 309] on div "Eraser" at bounding box center [113, 308] width 29 height 23
click at [46, 312] on div "Pen" at bounding box center [48, 314] width 9 height 5
click at [316, 310] on icon at bounding box center [316, 309] width 8 height 8
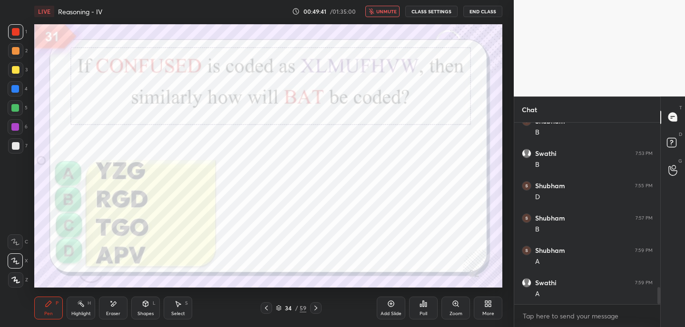
scroll to position [1797, 0]
click at [381, 11] on span "unmute" at bounding box center [386, 11] width 20 height 7
drag, startPoint x: 316, startPoint y: 310, endPoint x: 323, endPoint y: 297, distance: 13.8
click at [316, 310] on icon at bounding box center [316, 309] width 8 height 8
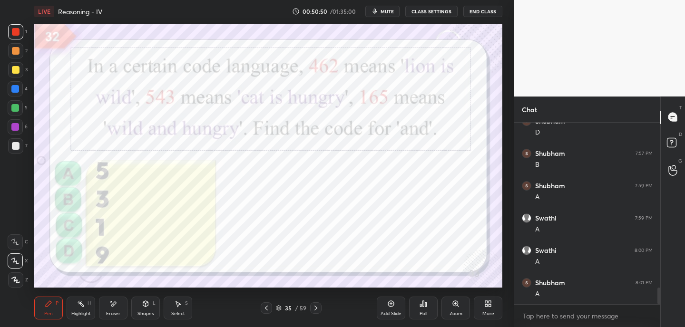
drag, startPoint x: 382, startPoint y: 11, endPoint x: 387, endPoint y: 12, distance: 5.4
click at [382, 11] on button "mute" at bounding box center [382, 11] width 34 height 11
click at [386, 12] on span "unmute" at bounding box center [386, 11] width 20 height 7
click at [389, 11] on span "mute" at bounding box center [387, 11] width 13 height 7
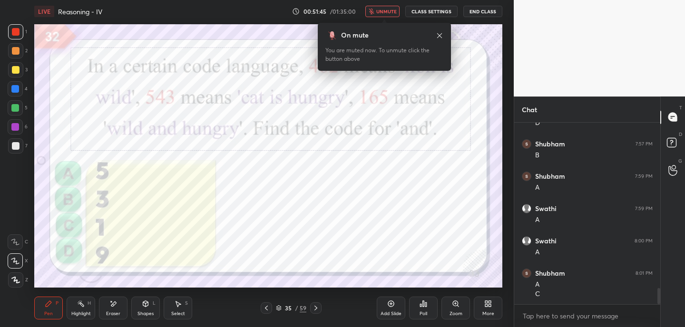
scroll to position [1871, 0]
click at [438, 33] on icon at bounding box center [440, 36] width 8 height 8
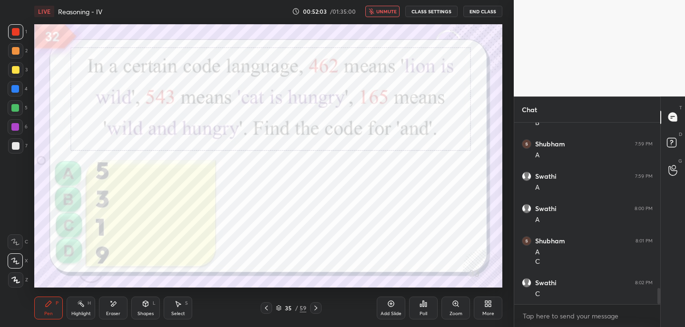
click at [113, 306] on icon at bounding box center [113, 304] width 8 height 8
click at [49, 307] on icon at bounding box center [49, 304] width 8 height 8
click at [316, 306] on icon at bounding box center [316, 309] width 8 height 8
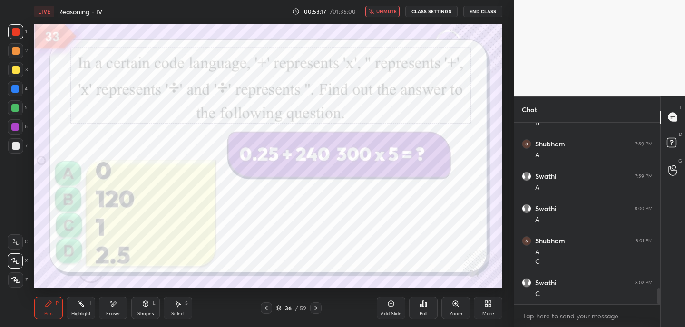
click at [386, 12] on span "unmute" at bounding box center [386, 11] width 20 height 7
click at [267, 310] on icon at bounding box center [267, 309] width 8 height 8
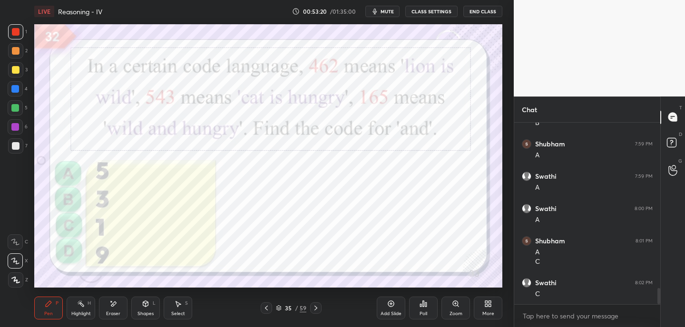
scroll to position [1903, 0]
click at [316, 307] on icon at bounding box center [316, 308] width 3 height 5
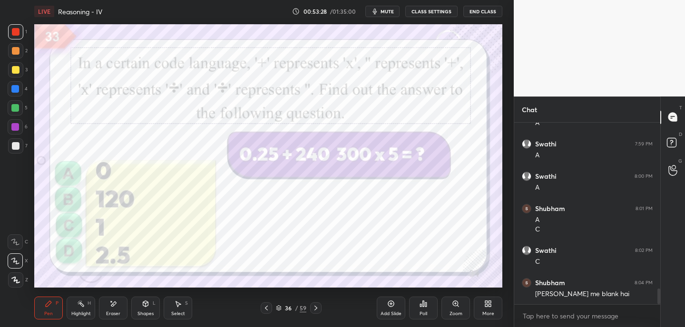
scroll to position [1944, 0]
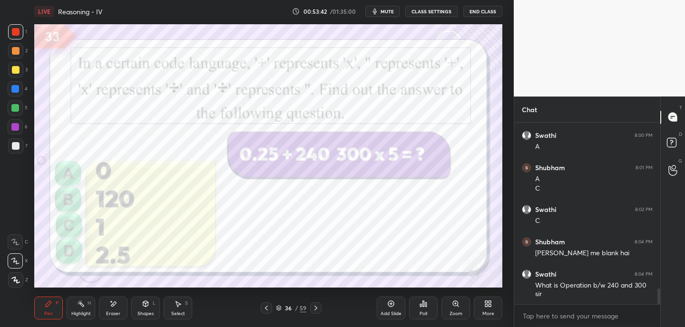
click at [316, 309] on icon at bounding box center [316, 309] width 8 height 8
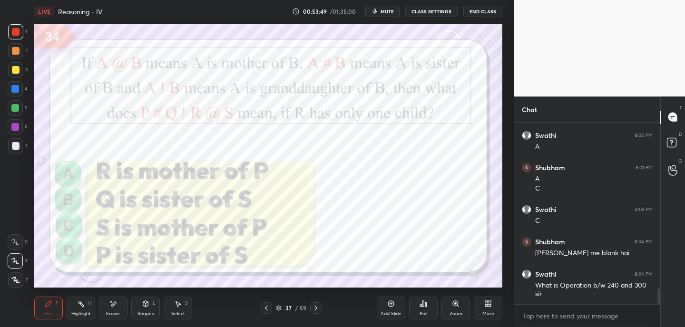
click at [384, 14] on span "mute" at bounding box center [387, 11] width 13 height 7
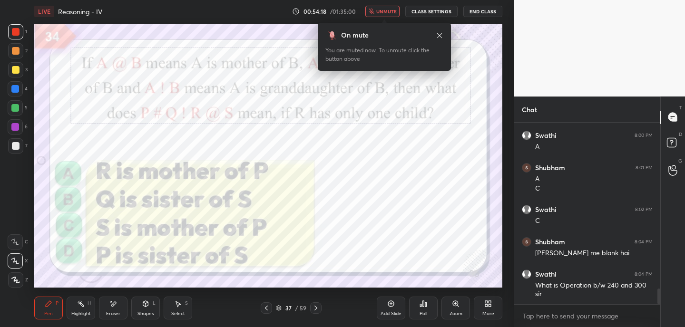
click at [440, 37] on icon at bounding box center [440, 36] width 8 height 8
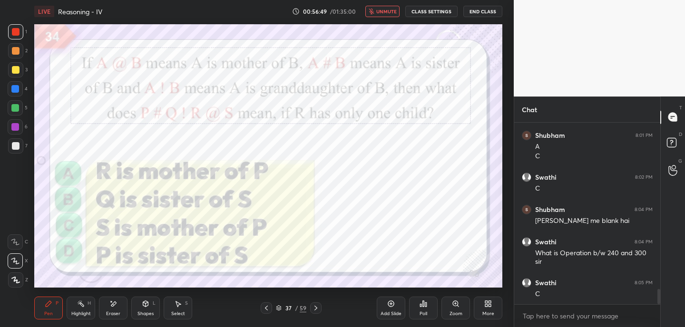
scroll to position [2009, 0]
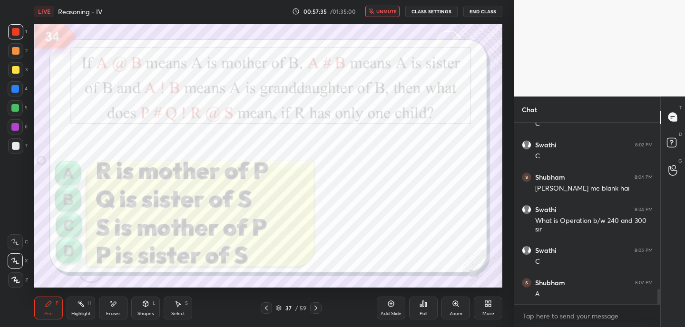
click at [171, 311] on div "Select S" at bounding box center [178, 308] width 29 height 23
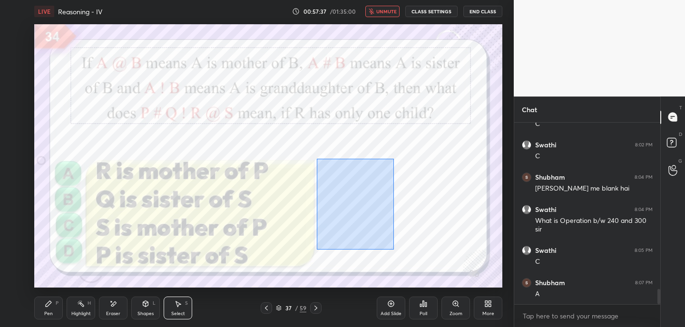
drag, startPoint x: 316, startPoint y: 159, endPoint x: 392, endPoint y: 249, distance: 117.2
click at [393, 249] on div "0 ° Undo Copy Duplicate Duplicate to new slide Delete" at bounding box center [268, 156] width 468 height 264
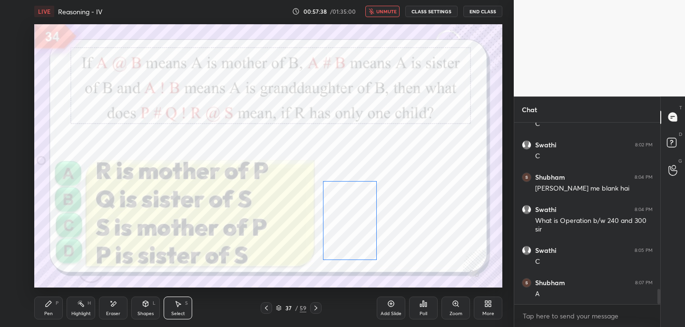
drag, startPoint x: 365, startPoint y: 201, endPoint x: 365, endPoint y: 218, distance: 17.1
click at [365, 218] on div "0 ° Undo Copy Duplicate Duplicate to new slide Delete" at bounding box center [268, 156] width 468 height 264
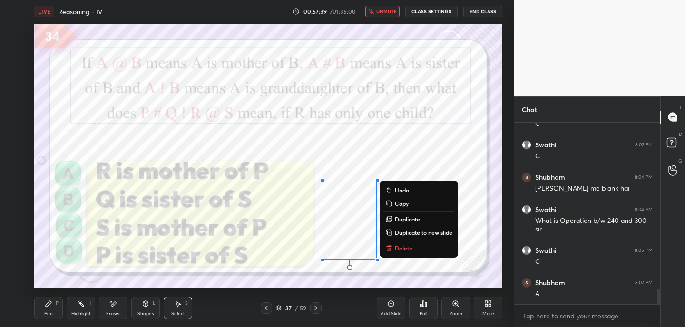
click at [421, 269] on div "0 ° Undo Copy Duplicate Duplicate to new slide Delete" at bounding box center [268, 156] width 468 height 264
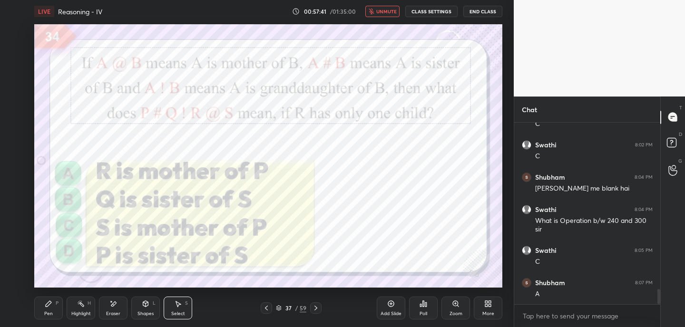
drag, startPoint x: 110, startPoint y: 308, endPoint x: 121, endPoint y: 297, distance: 15.5
click at [111, 307] on div "Eraser" at bounding box center [113, 308] width 29 height 23
click at [48, 308] on div "Pen P" at bounding box center [48, 308] width 29 height 23
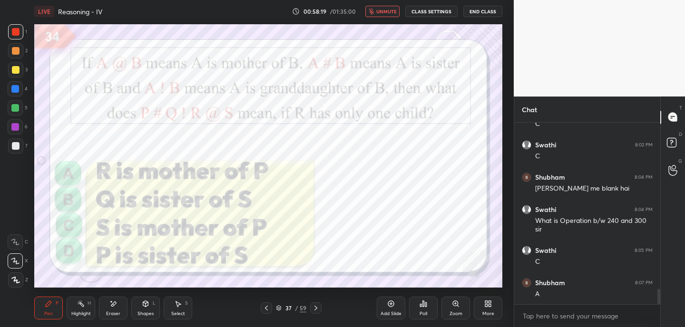
drag, startPoint x: 116, startPoint y: 310, endPoint x: 130, endPoint y: 300, distance: 17.6
click at [116, 310] on div "Eraser" at bounding box center [113, 308] width 29 height 23
click at [47, 308] on div "Pen P" at bounding box center [48, 308] width 29 height 23
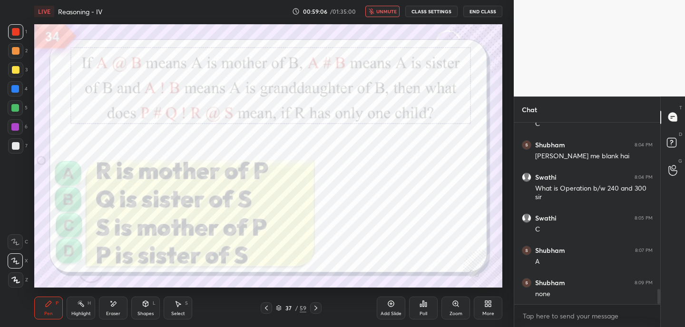
click at [383, 12] on span "unmute" at bounding box center [386, 11] width 20 height 7
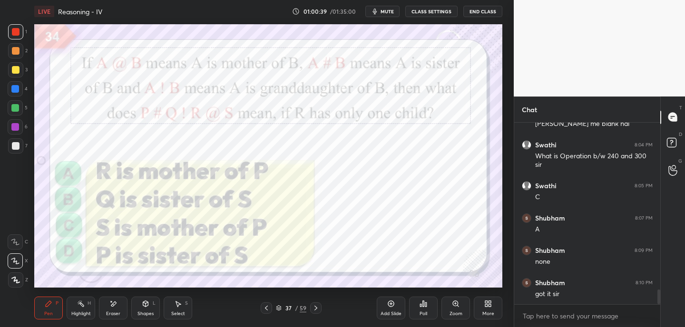
scroll to position [2106, 0]
click at [106, 311] on div "Eraser" at bounding box center [113, 308] width 29 height 23
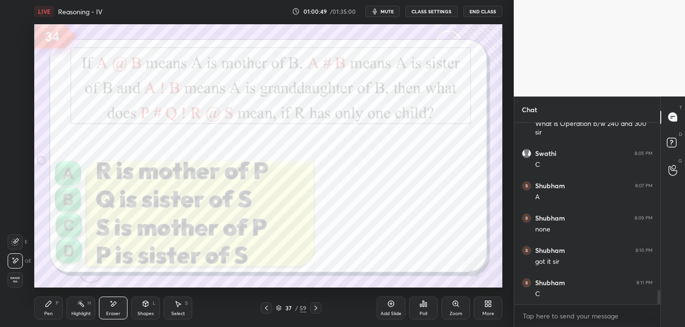
drag, startPoint x: 49, startPoint y: 311, endPoint x: 97, endPoint y: 291, distance: 52.5
click at [49, 310] on div "Pen P" at bounding box center [48, 308] width 29 height 23
click at [385, 11] on span "mute" at bounding box center [387, 11] width 13 height 7
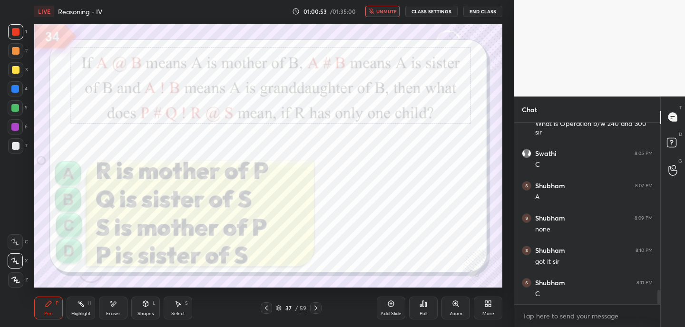
click at [321, 308] on div at bounding box center [315, 308] width 11 height 11
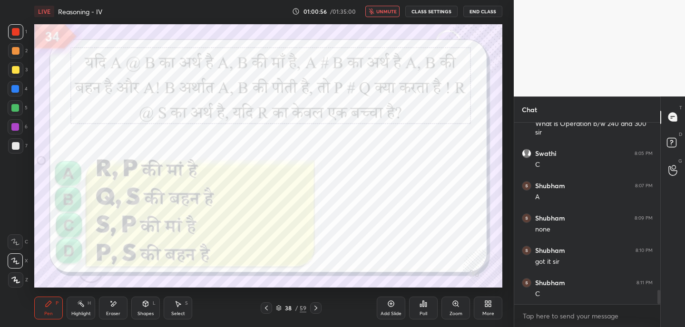
click at [315, 305] on icon at bounding box center [316, 309] width 8 height 8
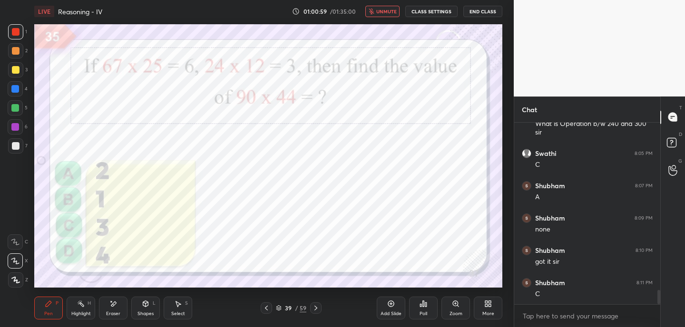
drag, startPoint x: 114, startPoint y: 310, endPoint x: 108, endPoint y: 295, distance: 16.3
click at [114, 312] on div "Eraser" at bounding box center [113, 314] width 14 height 5
click at [54, 307] on div "Pen P" at bounding box center [48, 308] width 29 height 23
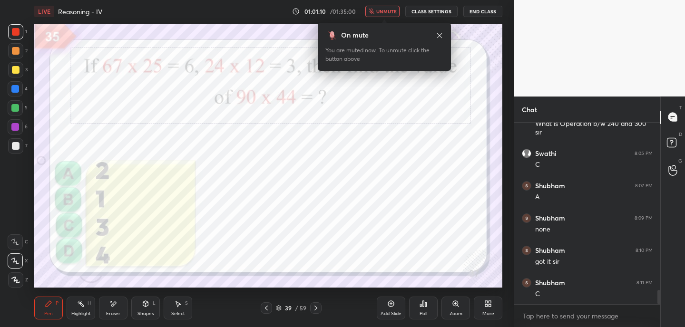
click at [440, 36] on icon at bounding box center [440, 36] width 8 height 8
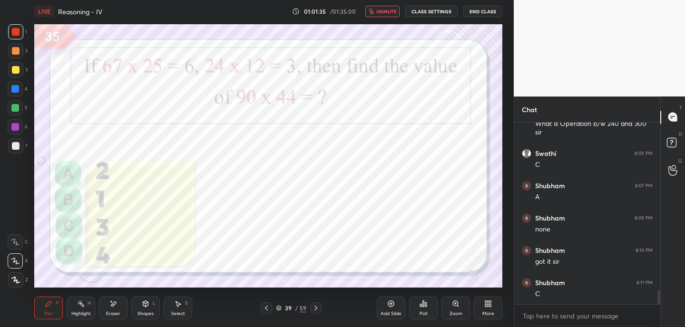
click at [113, 308] on div "Eraser" at bounding box center [113, 308] width 29 height 23
click at [49, 309] on div "Pen P" at bounding box center [48, 308] width 29 height 23
click at [320, 307] on div at bounding box center [315, 308] width 11 height 11
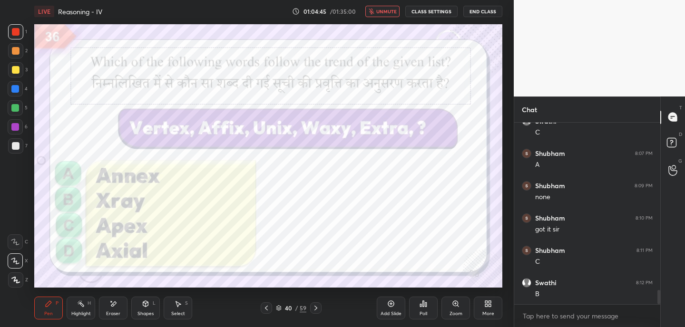
click at [117, 302] on icon at bounding box center [113, 304] width 8 height 8
drag, startPoint x: 48, startPoint y: 306, endPoint x: 52, endPoint y: 297, distance: 10.2
click at [47, 305] on icon at bounding box center [49, 304] width 6 height 6
click at [315, 310] on icon at bounding box center [316, 309] width 8 height 8
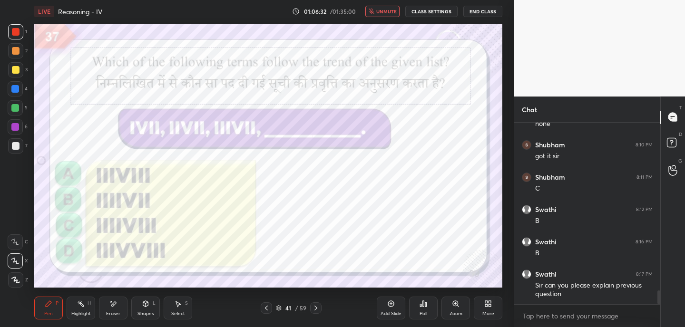
scroll to position [2244, 0]
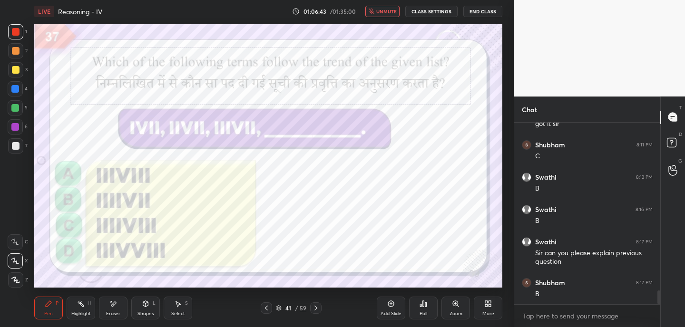
click at [116, 312] on div "Eraser" at bounding box center [113, 314] width 14 height 5
click at [52, 310] on div "Pen P" at bounding box center [48, 308] width 29 height 23
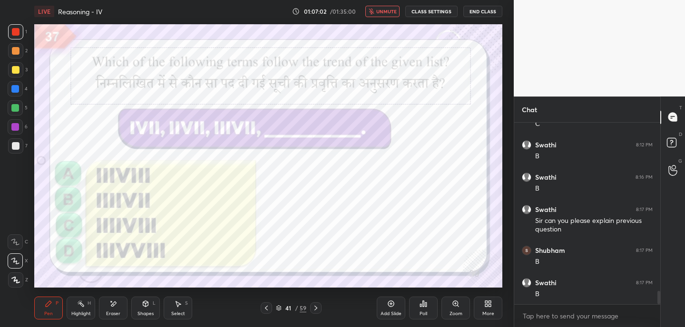
click at [316, 311] on icon at bounding box center [316, 309] width 8 height 8
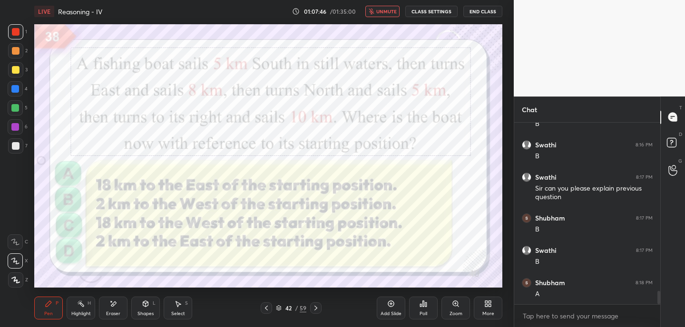
scroll to position [2341, 0]
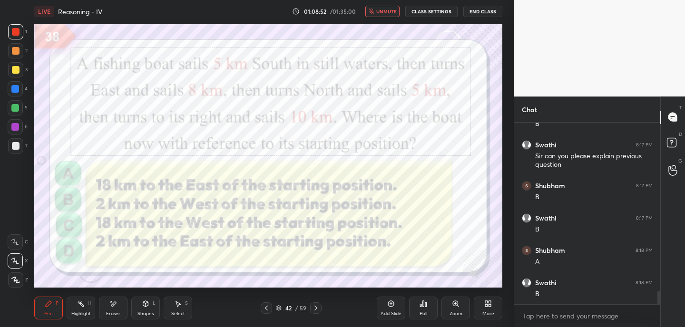
click at [315, 308] on icon at bounding box center [316, 309] width 8 height 8
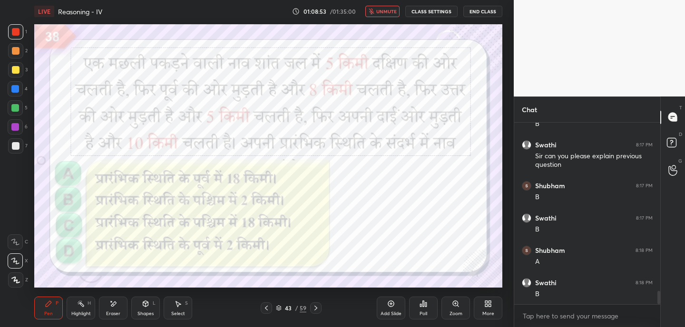
click at [317, 308] on icon at bounding box center [316, 309] width 8 height 8
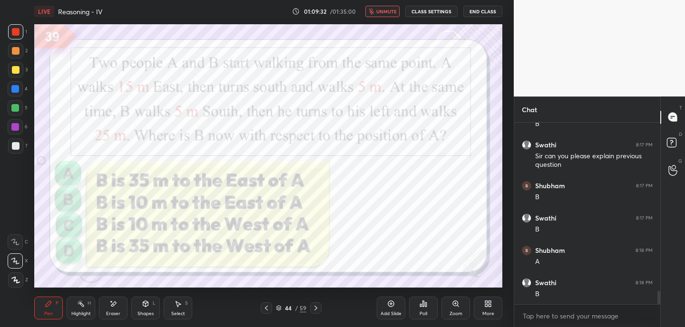
scroll to position [2374, 0]
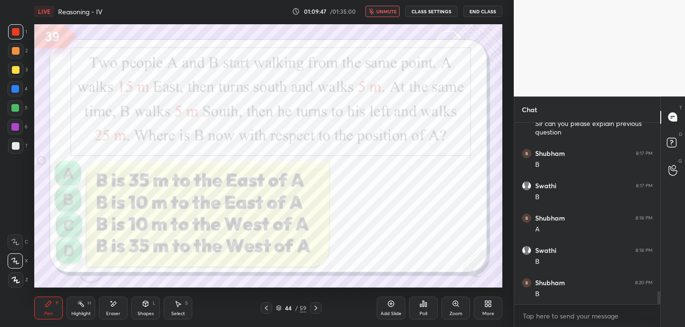
click at [114, 307] on icon at bounding box center [113, 304] width 8 height 8
click at [50, 309] on div "Pen P" at bounding box center [48, 308] width 29 height 23
drag, startPoint x: 108, startPoint y: 312, endPoint x: 113, endPoint y: 305, distance: 8.6
click at [109, 310] on div "Eraser" at bounding box center [113, 308] width 29 height 23
drag, startPoint x: 44, startPoint y: 309, endPoint x: 70, endPoint y: 293, distance: 30.4
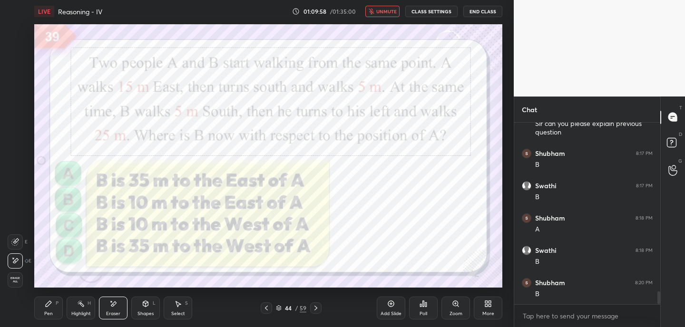
click at [44, 308] on div "Pen P" at bounding box center [48, 308] width 29 height 23
drag, startPoint x: 14, startPoint y: 127, endPoint x: 31, endPoint y: 130, distance: 17.9
click at [14, 127] on div at bounding box center [15, 127] width 8 height 8
click at [315, 308] on icon at bounding box center [316, 309] width 8 height 8
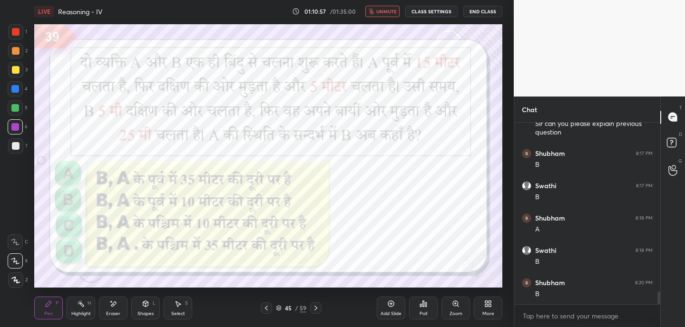
click at [313, 307] on icon at bounding box center [316, 309] width 8 height 8
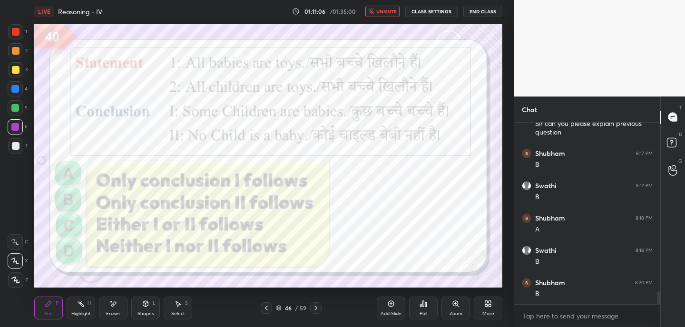
click at [16, 91] on div at bounding box center [15, 89] width 8 height 8
drag, startPoint x: 111, startPoint y: 308, endPoint x: 131, endPoint y: 293, distance: 24.5
click at [112, 307] on div "Eraser" at bounding box center [113, 308] width 29 height 23
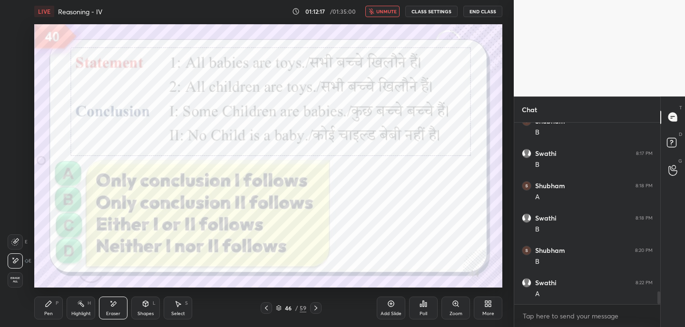
click at [46, 305] on icon at bounding box center [49, 304] width 6 height 6
click at [9, 32] on div at bounding box center [15, 31] width 15 height 15
click at [265, 304] on div at bounding box center [266, 308] width 11 height 11
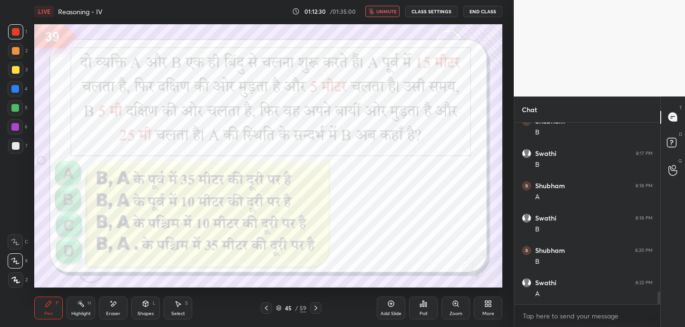
click at [264, 306] on icon at bounding box center [267, 309] width 8 height 8
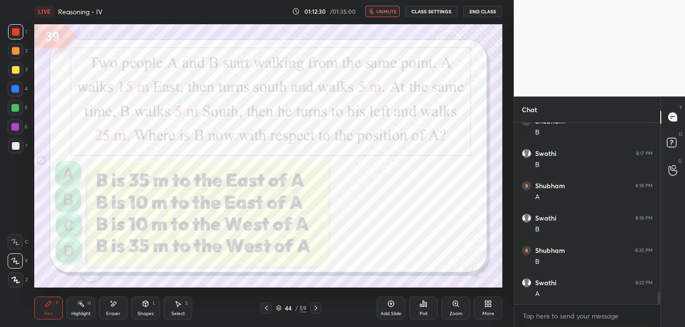
click at [265, 308] on icon at bounding box center [267, 309] width 8 height 8
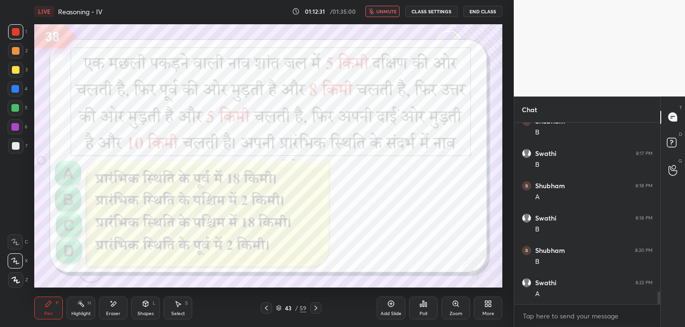
click at [265, 309] on icon at bounding box center [267, 309] width 8 height 8
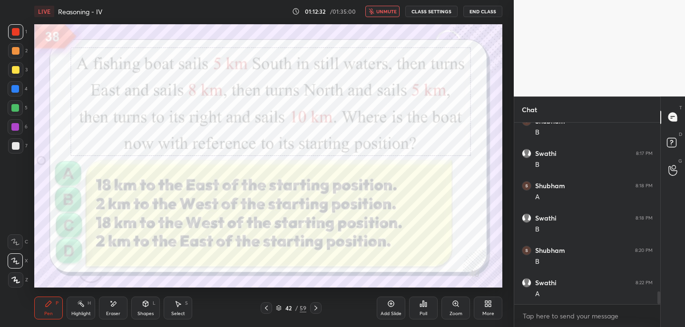
click at [266, 308] on icon at bounding box center [267, 309] width 8 height 8
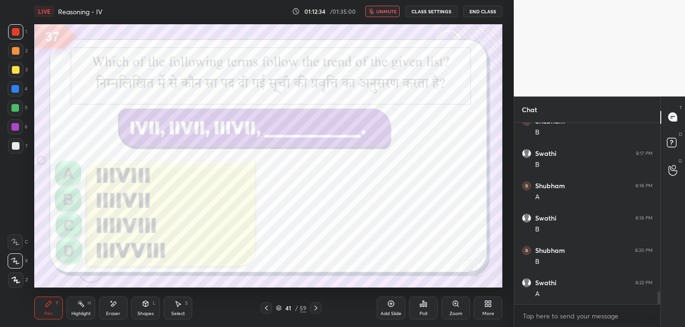
click at [266, 309] on icon at bounding box center [267, 309] width 8 height 8
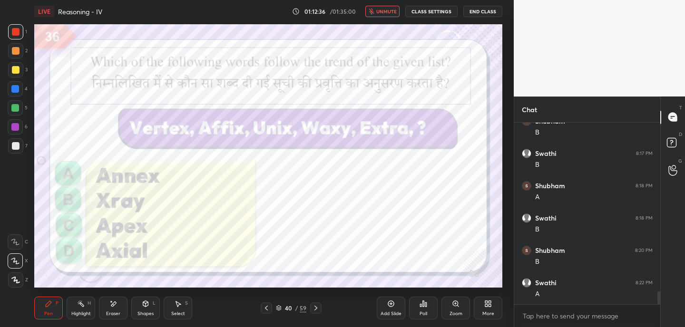
click at [262, 310] on div at bounding box center [266, 308] width 11 height 11
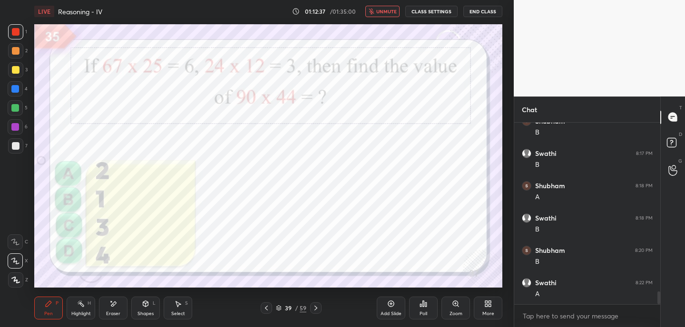
drag, startPoint x: 382, startPoint y: 12, endPoint x: 377, endPoint y: 15, distance: 5.4
click at [381, 12] on span "unmute" at bounding box center [386, 11] width 20 height 7
drag, startPoint x: 268, startPoint y: 309, endPoint x: 269, endPoint y: 316, distance: 6.8
click at [268, 309] on icon at bounding box center [267, 309] width 8 height 8
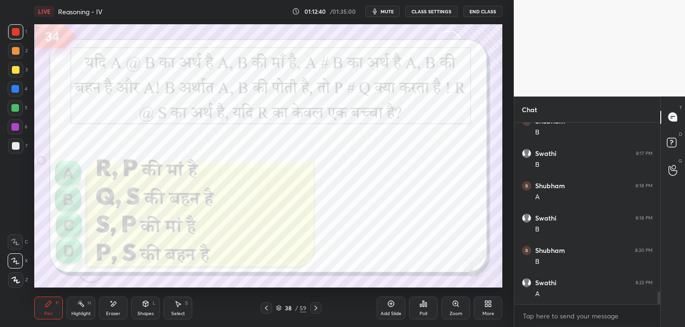
click at [267, 308] on icon at bounding box center [267, 309] width 8 height 8
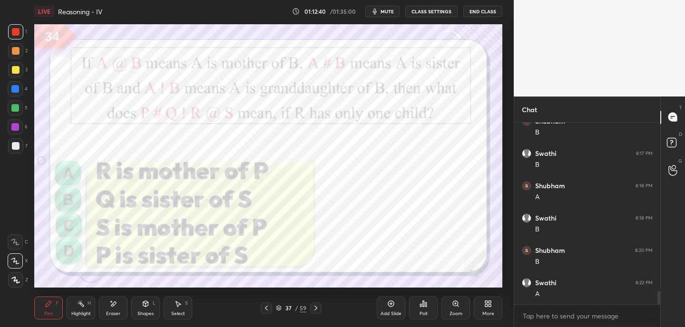
click at [266, 308] on icon at bounding box center [267, 309] width 8 height 8
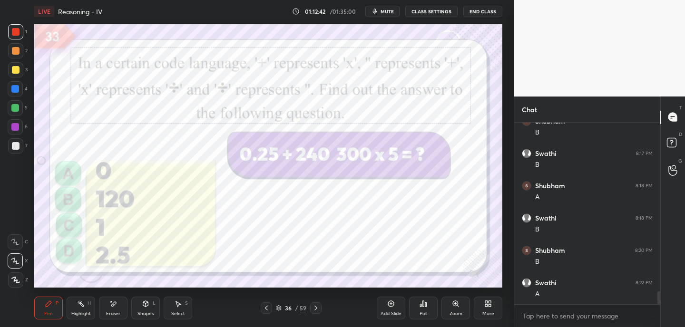
click at [267, 307] on icon at bounding box center [267, 309] width 8 height 8
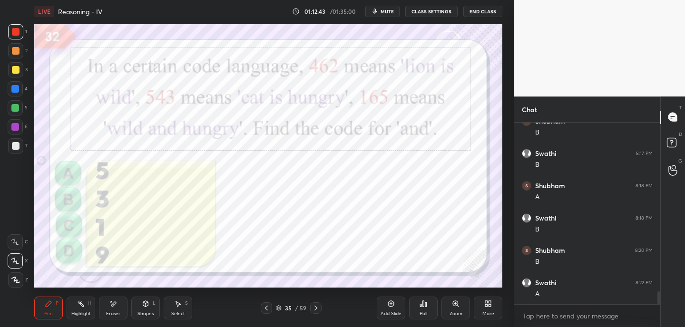
click at [267, 309] on icon at bounding box center [267, 309] width 8 height 8
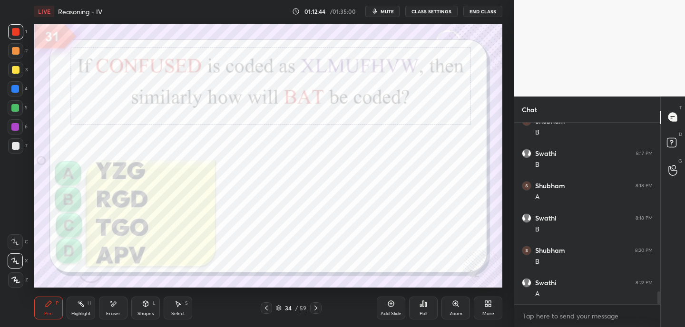
click at [266, 310] on icon at bounding box center [266, 308] width 3 height 5
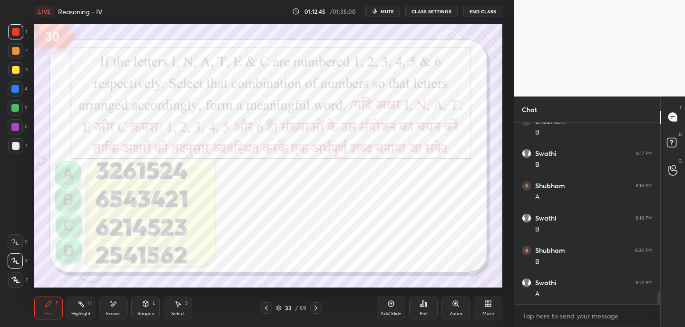
click at [267, 311] on icon at bounding box center [267, 309] width 8 height 8
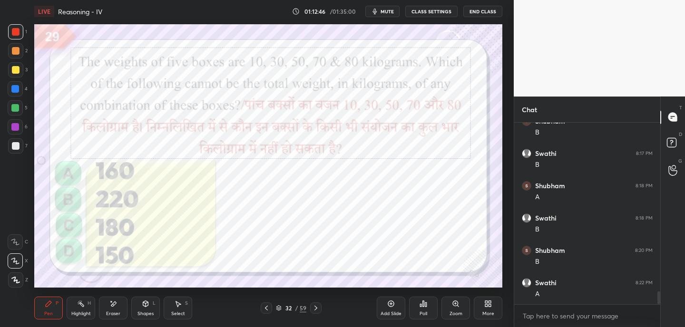
click at [267, 310] on icon at bounding box center [266, 308] width 3 height 5
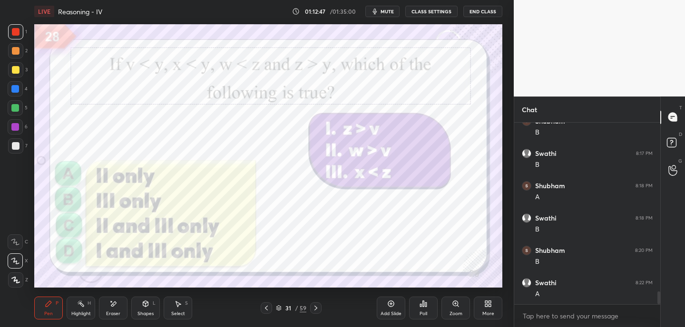
click at [319, 309] on icon at bounding box center [316, 309] width 8 height 8
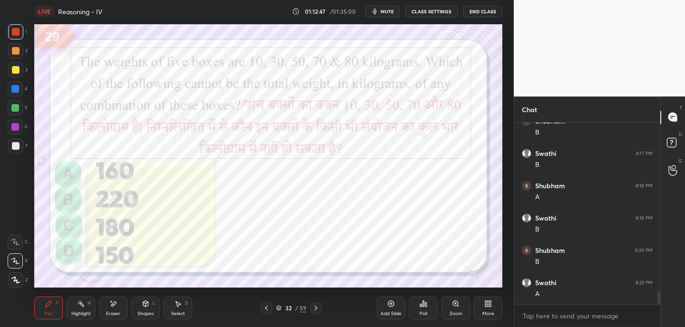
click at [315, 310] on icon at bounding box center [316, 309] width 8 height 8
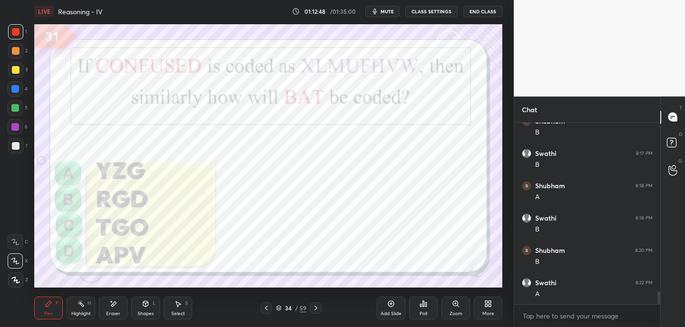
click at [313, 311] on icon at bounding box center [316, 309] width 8 height 8
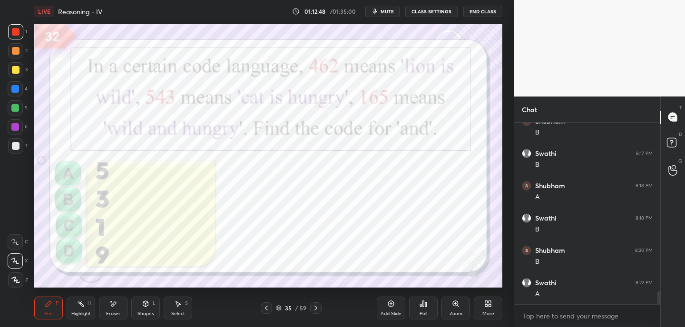
click at [313, 311] on icon at bounding box center [316, 309] width 8 height 8
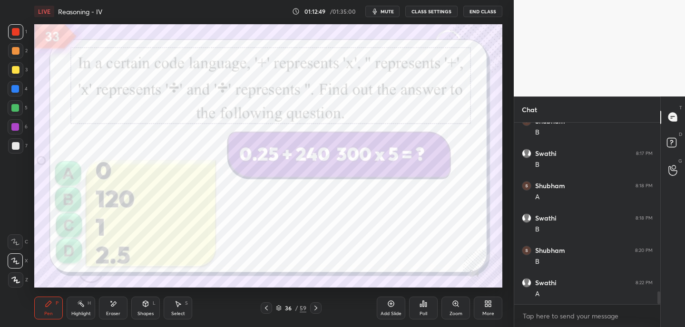
click at [313, 309] on icon at bounding box center [316, 309] width 8 height 8
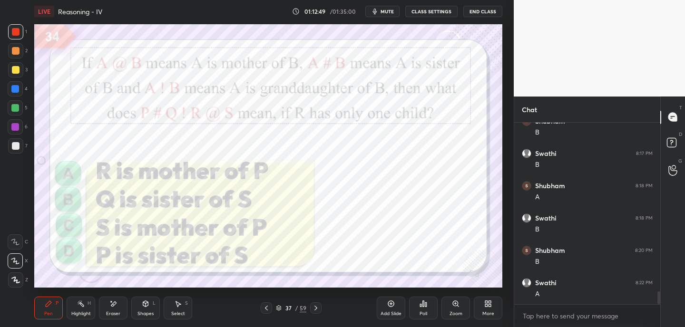
click at [312, 310] on icon at bounding box center [316, 309] width 8 height 8
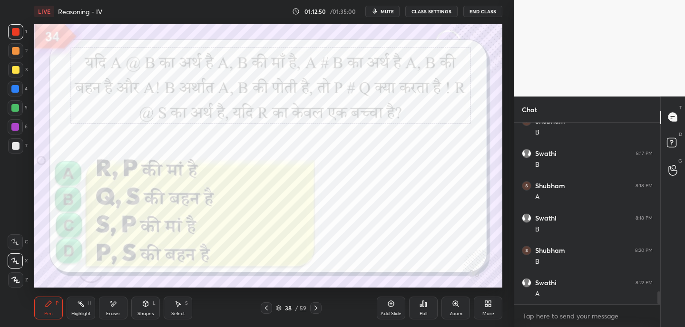
click at [312, 310] on icon at bounding box center [316, 309] width 8 height 8
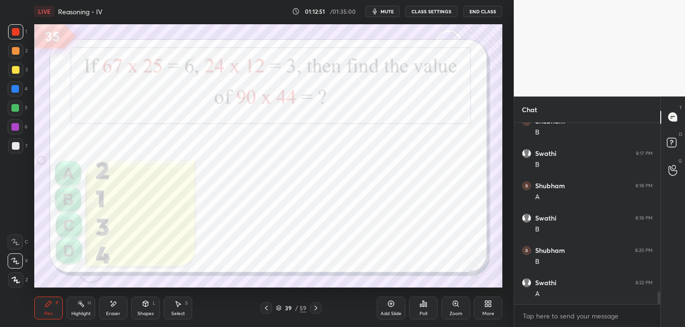
click at [312, 310] on icon at bounding box center [316, 309] width 8 height 8
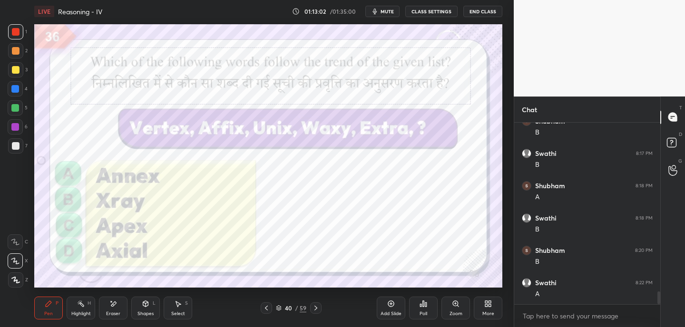
click at [108, 306] on div "Eraser" at bounding box center [113, 308] width 29 height 23
click at [51, 306] on icon at bounding box center [49, 304] width 8 height 8
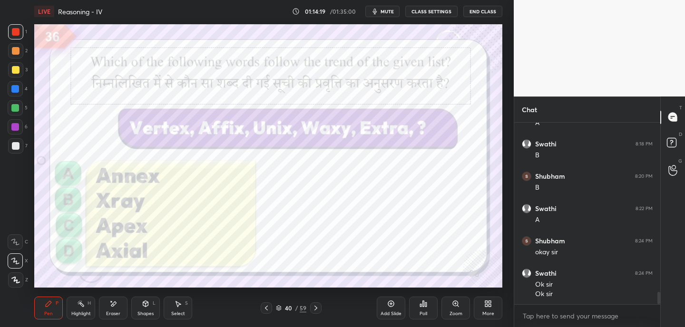
scroll to position [2513, 0]
click at [489, 12] on button "End Class" at bounding box center [482, 11] width 39 height 11
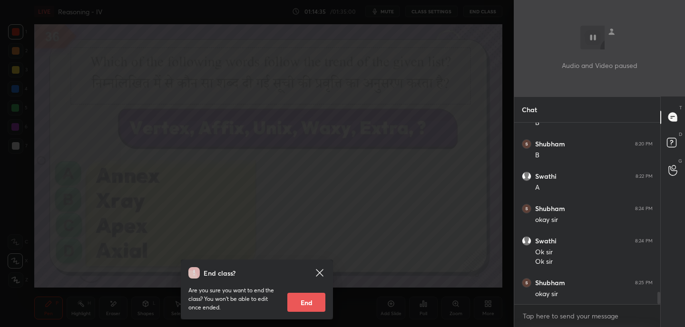
click at [306, 306] on button "End" at bounding box center [306, 302] width 38 height 19
type textarea "x"
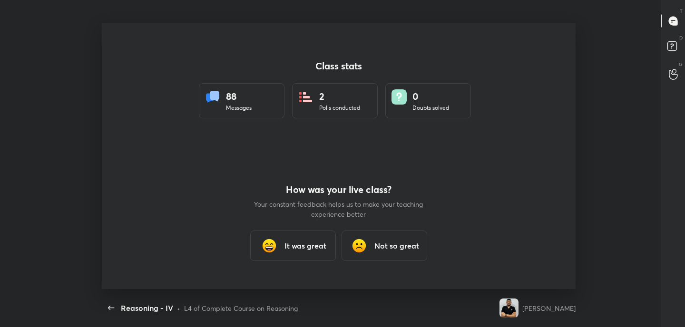
scroll to position [47319, 46965]
click at [304, 246] on h3 "It was great" at bounding box center [306, 245] width 42 height 11
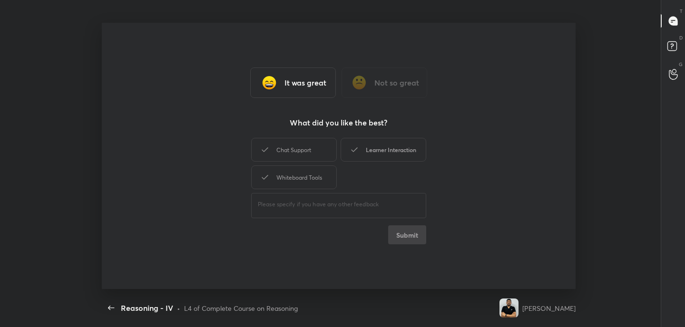
click at [401, 147] on div "Learner Interaction" at bounding box center [384, 150] width 86 height 24
click at [414, 238] on button "Submit" at bounding box center [407, 235] width 38 height 19
